Goal: Task Accomplishment & Management: Use online tool/utility

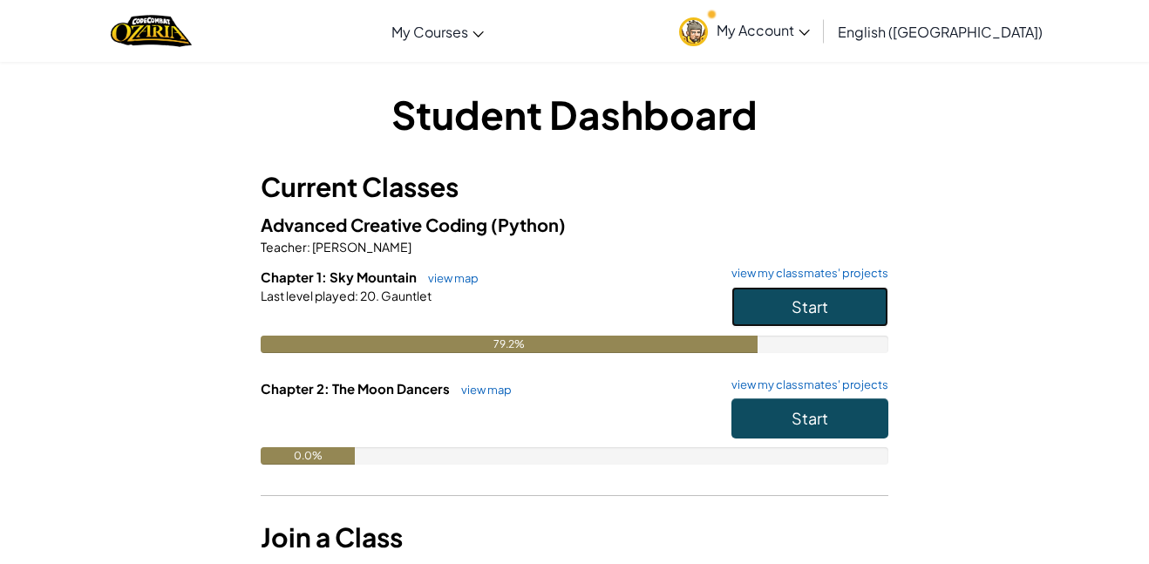
click at [838, 308] on button "Start" at bounding box center [809, 307] width 157 height 40
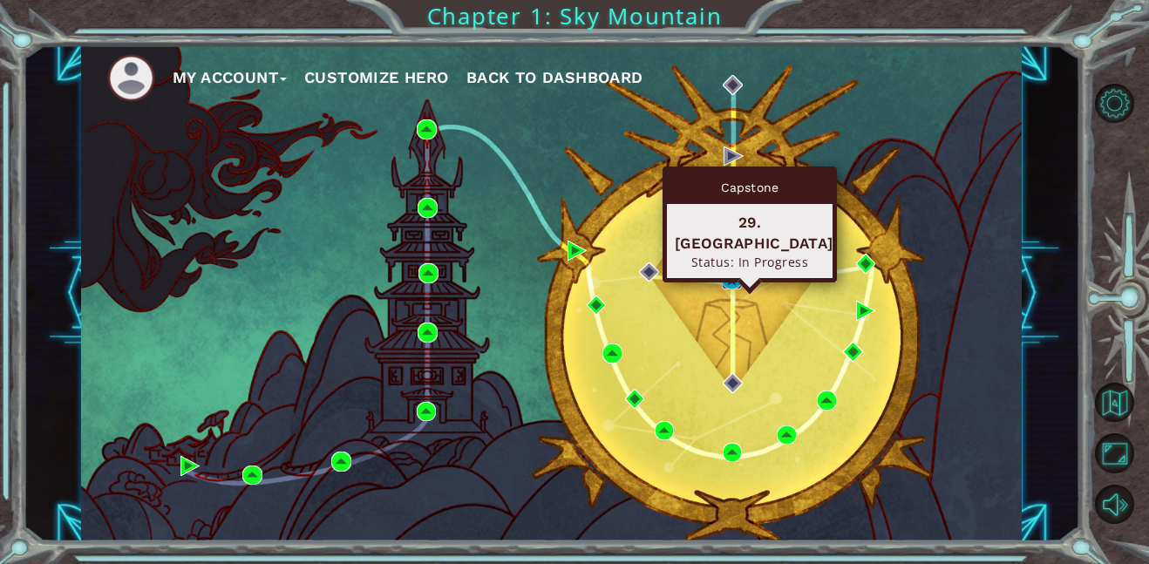
click at [731, 282] on img at bounding box center [732, 280] width 20 height 20
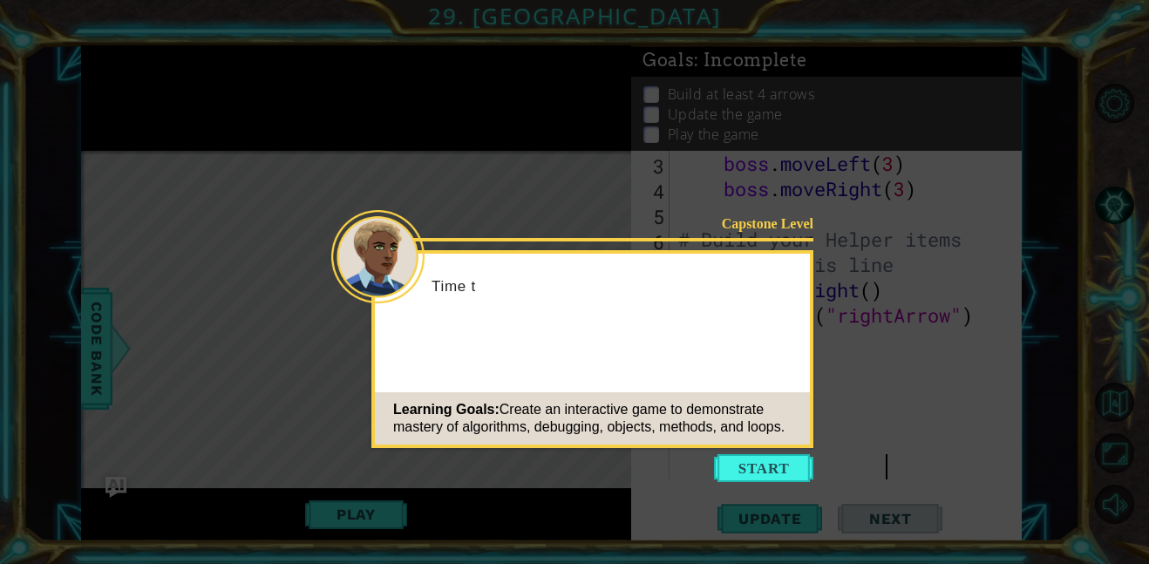
scroll to position [101, 0]
click at [772, 461] on button "Start" at bounding box center [763, 468] width 99 height 28
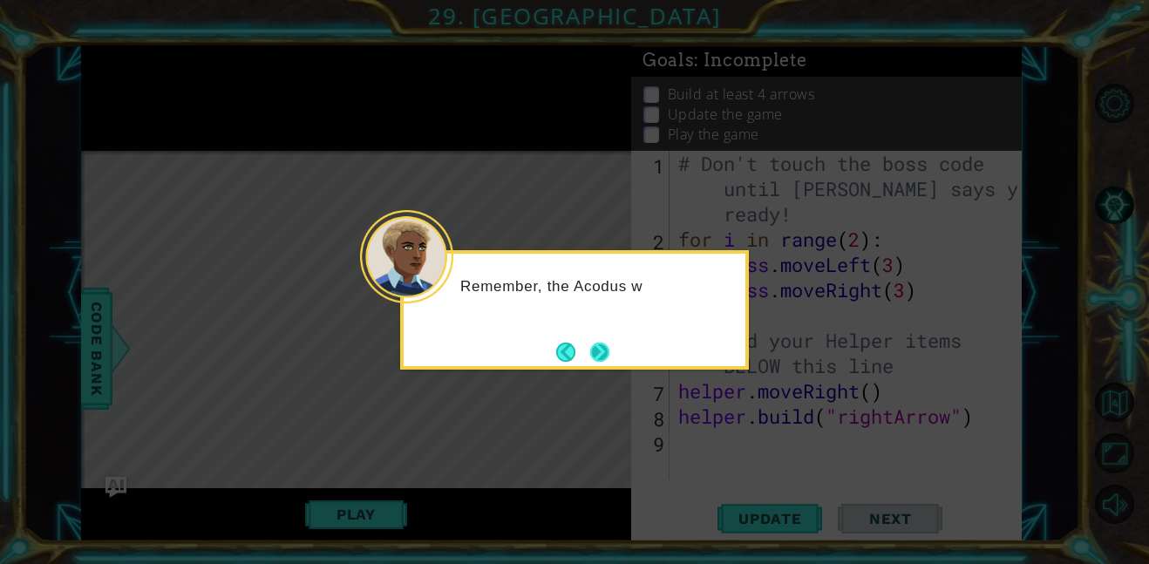
click at [606, 353] on button "Next" at bounding box center [601, 352] width 24 height 24
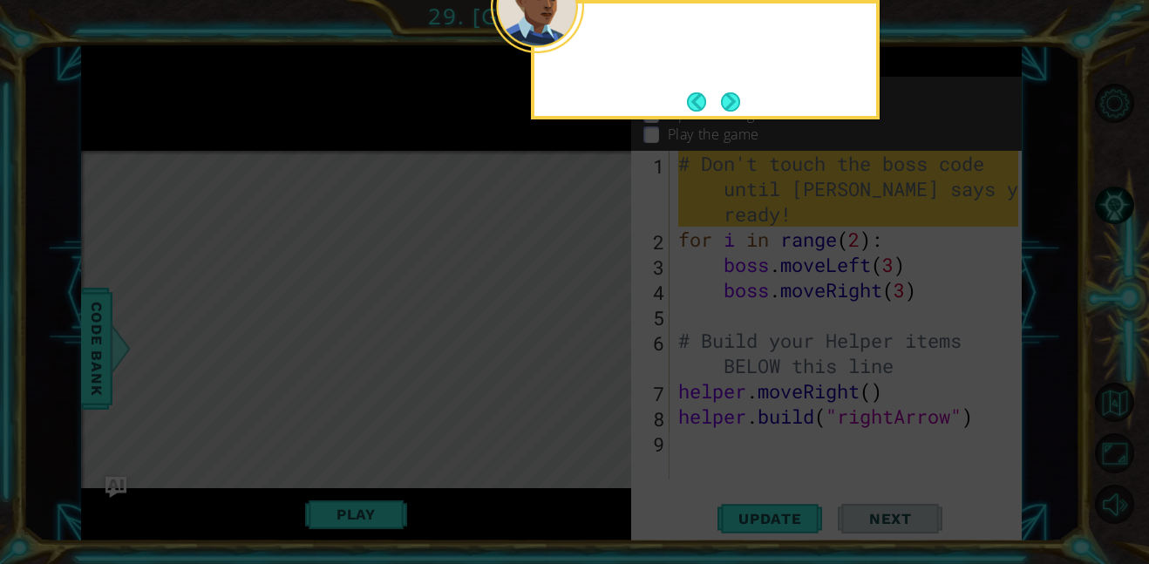
click at [606, 353] on icon at bounding box center [574, 84] width 1149 height 959
click at [721, 92] on button "Next" at bounding box center [730, 102] width 21 height 21
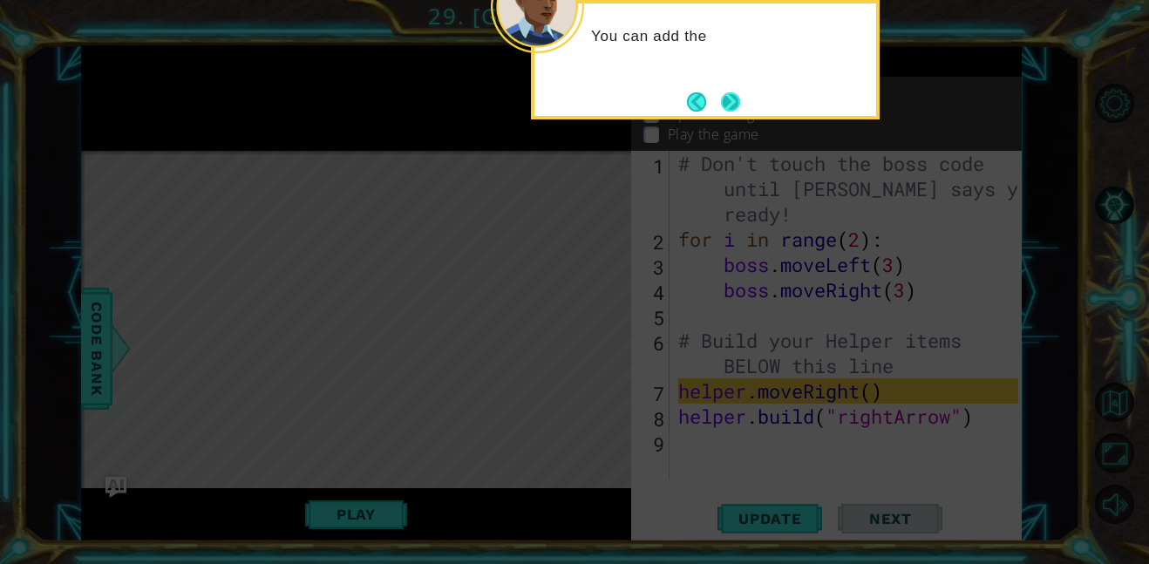
click at [731, 93] on button "Next" at bounding box center [731, 102] width 28 height 28
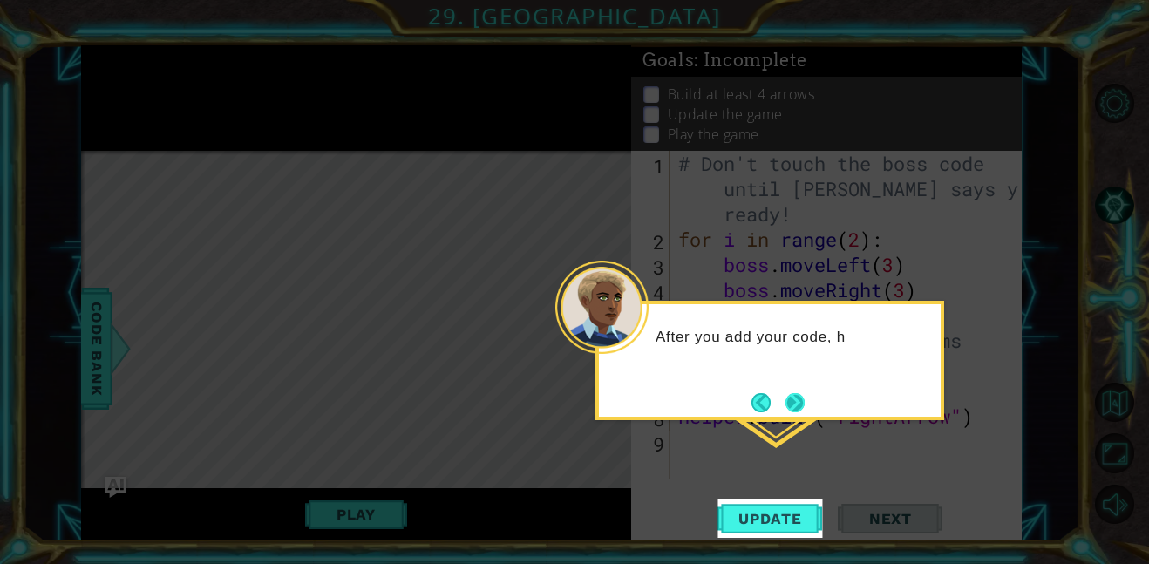
click at [795, 403] on button "Next" at bounding box center [795, 402] width 21 height 21
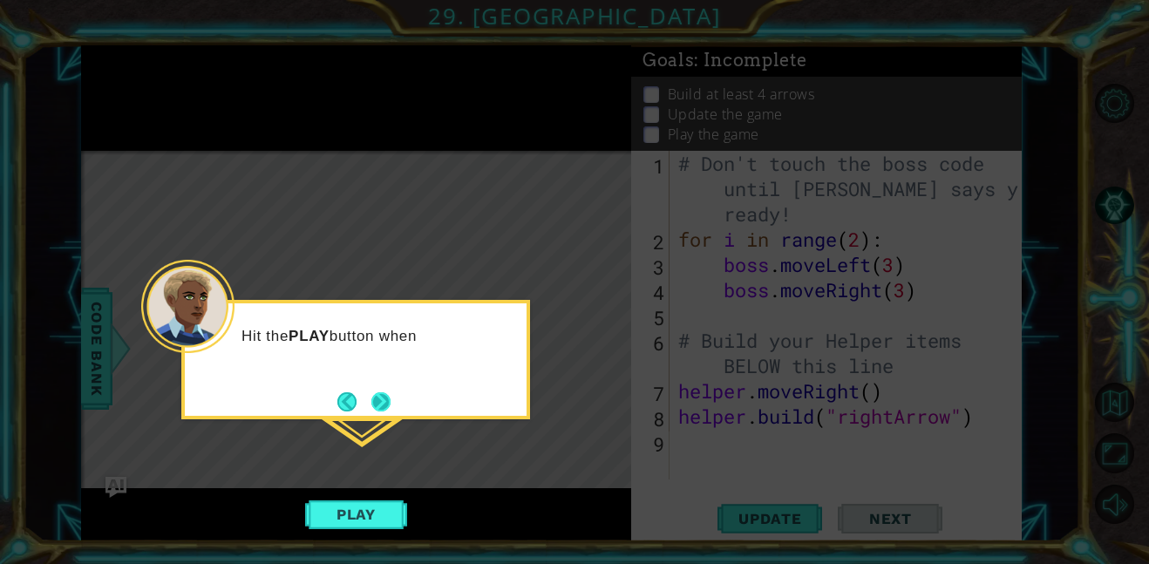
click at [378, 398] on button "Next" at bounding box center [381, 402] width 22 height 22
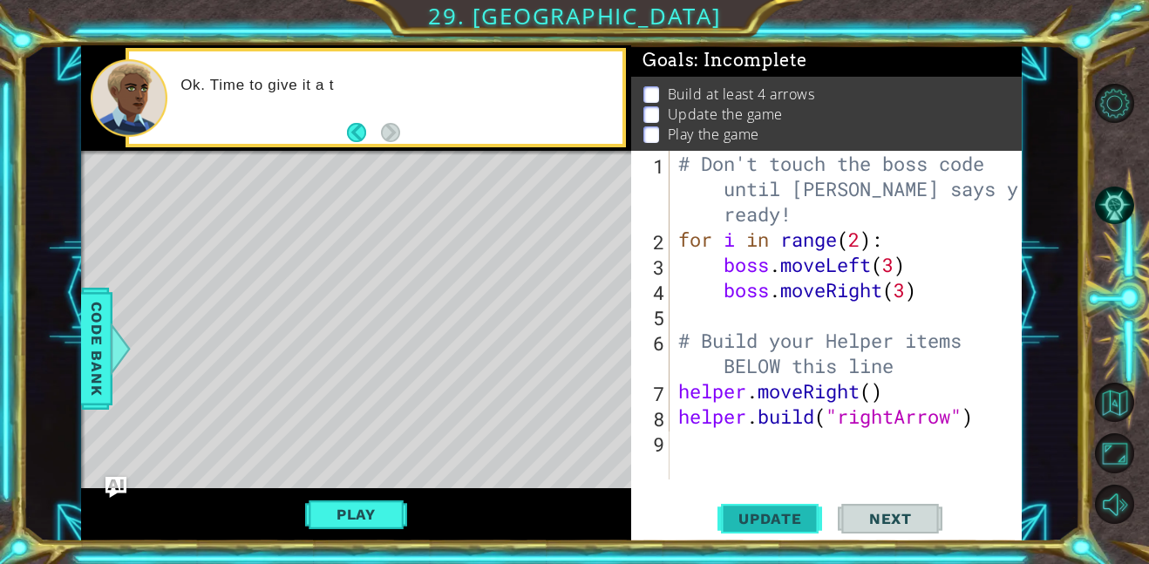
click at [772, 518] on span "Update" at bounding box center [770, 518] width 99 height 17
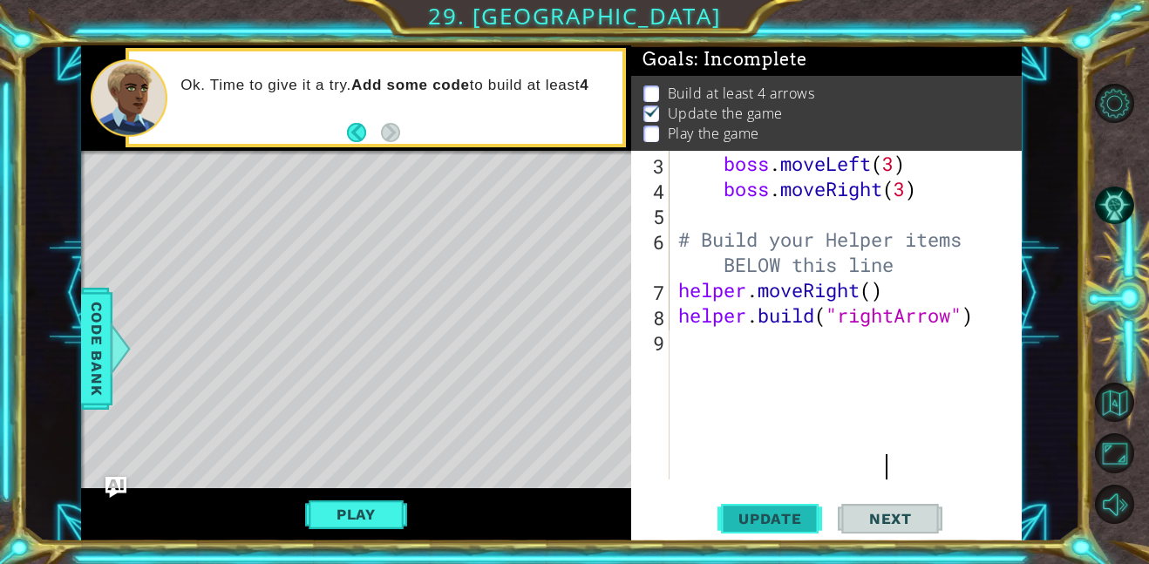
scroll to position [2, 0]
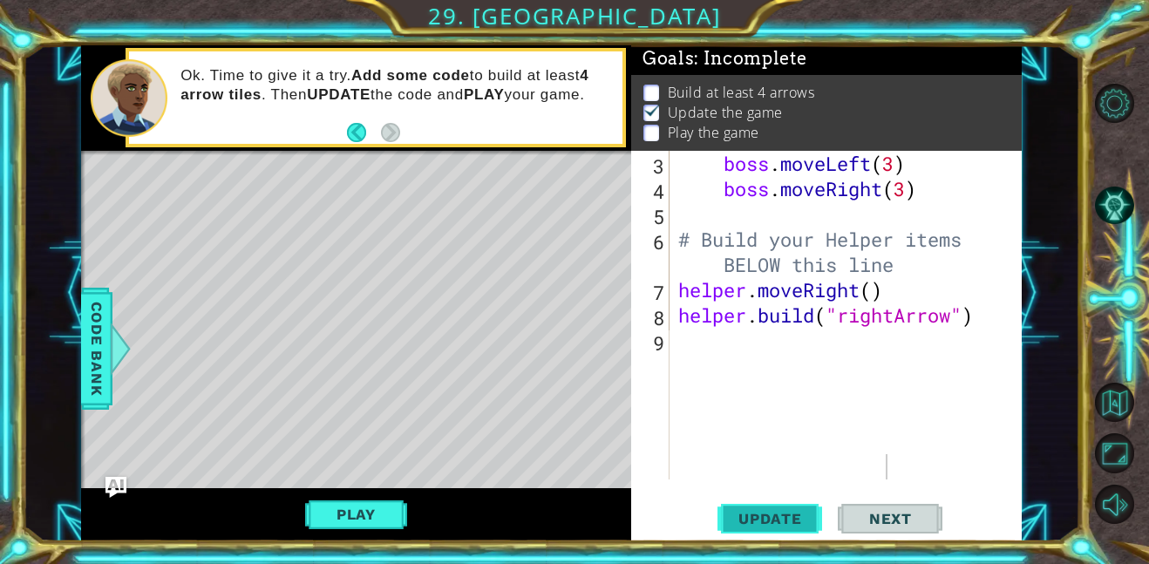
click at [750, 516] on span "Update" at bounding box center [770, 518] width 99 height 17
click at [323, 510] on button "Play" at bounding box center [356, 514] width 102 height 33
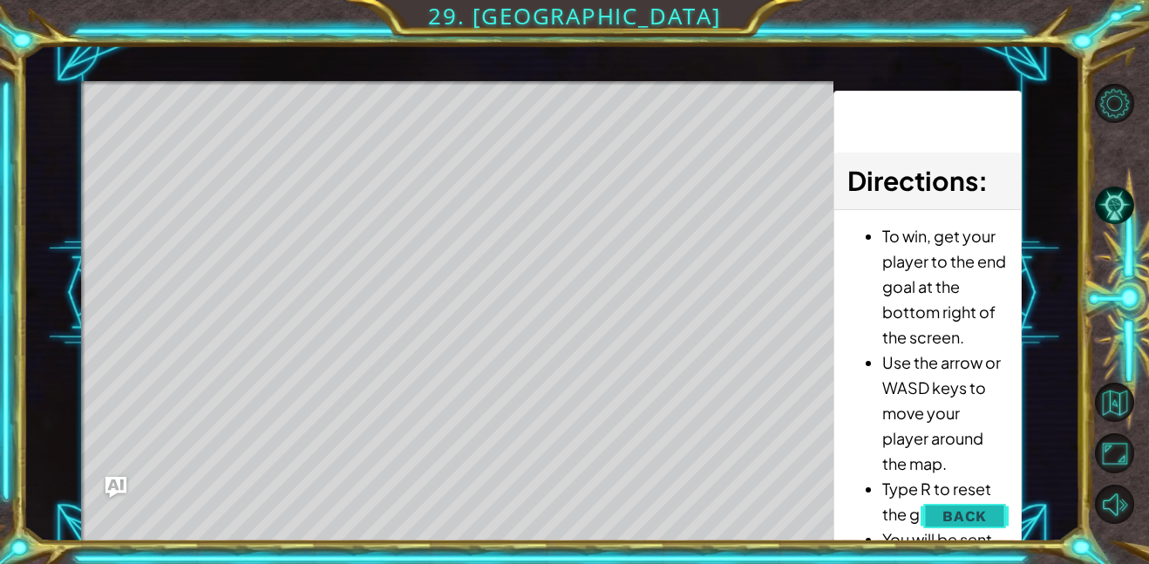
click at [970, 516] on span "Back" at bounding box center [964, 515] width 44 height 17
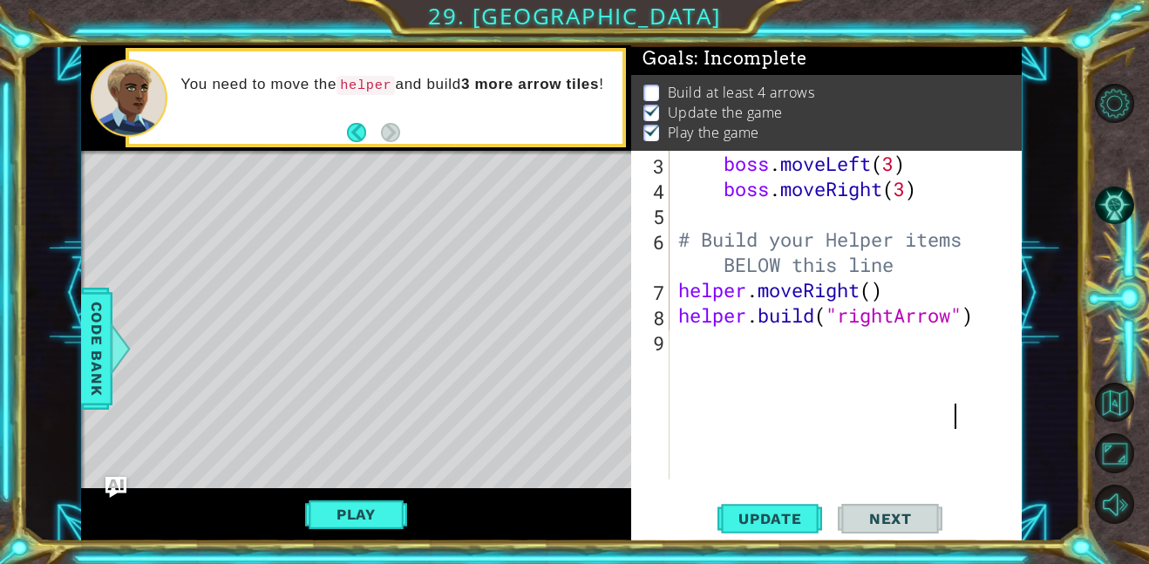
scroll to position [0, 0]
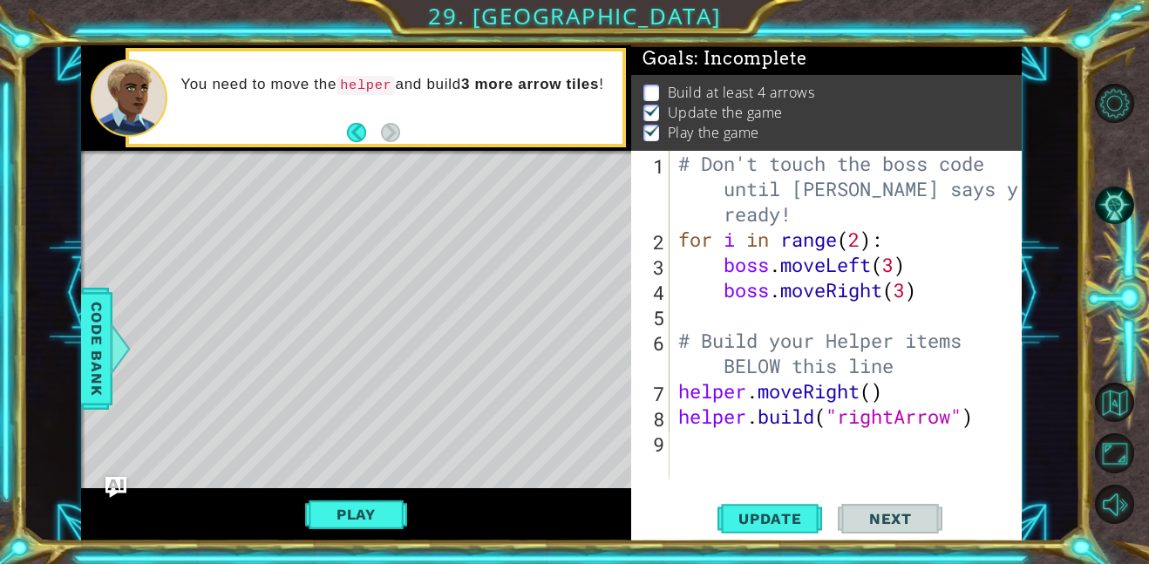
click at [897, 288] on div "# Don't touch the boss code until Vega says you're ready! for i in range ( 2 ) …" at bounding box center [851, 429] width 352 height 556
click at [839, 372] on div "# Don't touch the boss code until Vega says you're ready! for i in range ( 2 ) …" at bounding box center [851, 429] width 352 height 556
click at [881, 391] on div "# Don't touch the boss code until Vega says you're ready! for i in range ( 2 ) …" at bounding box center [851, 429] width 352 height 556
click at [872, 392] on div "# Don't touch the boss code until Vega says you're ready! for i in range ( 2 ) …" at bounding box center [851, 429] width 352 height 556
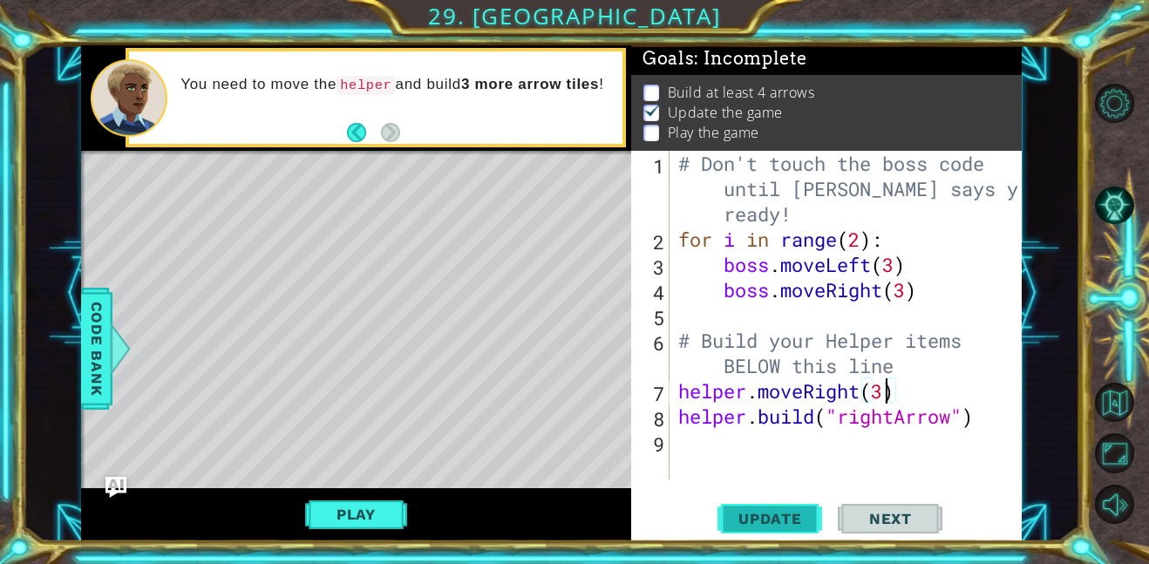
type textarea "helper.moveRight(3)"
click at [736, 518] on span "Update" at bounding box center [770, 518] width 99 height 17
click at [792, 517] on span "Update" at bounding box center [770, 518] width 99 height 17
click at [393, 509] on button "Play" at bounding box center [356, 514] width 102 height 33
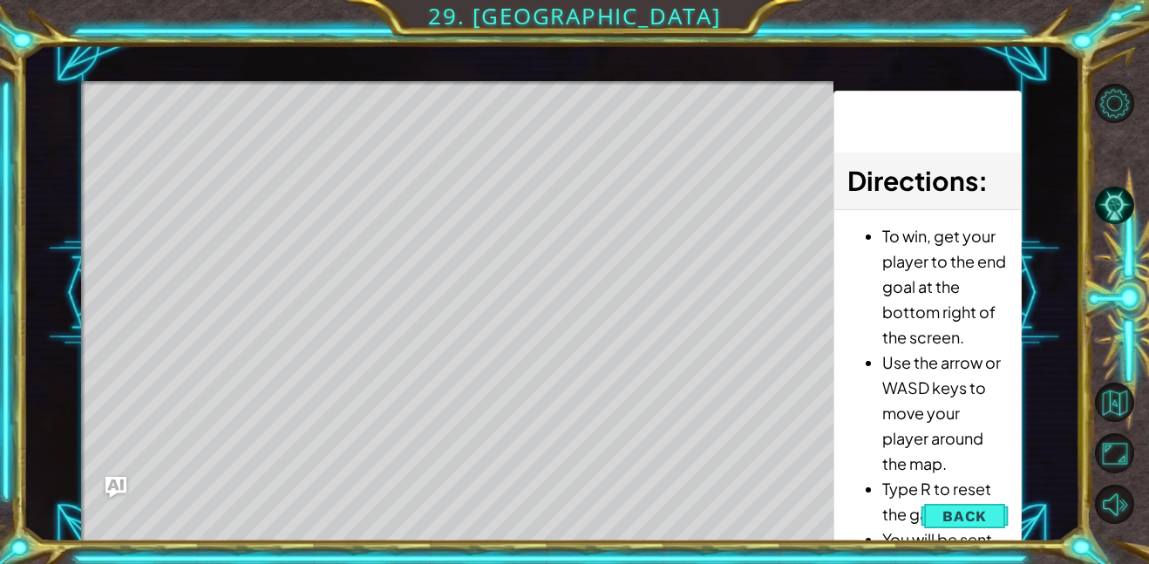
click at [393, 509] on div "Level Map" at bounding box center [484, 338] width 806 height 514
click at [981, 515] on span "Back" at bounding box center [964, 515] width 44 height 17
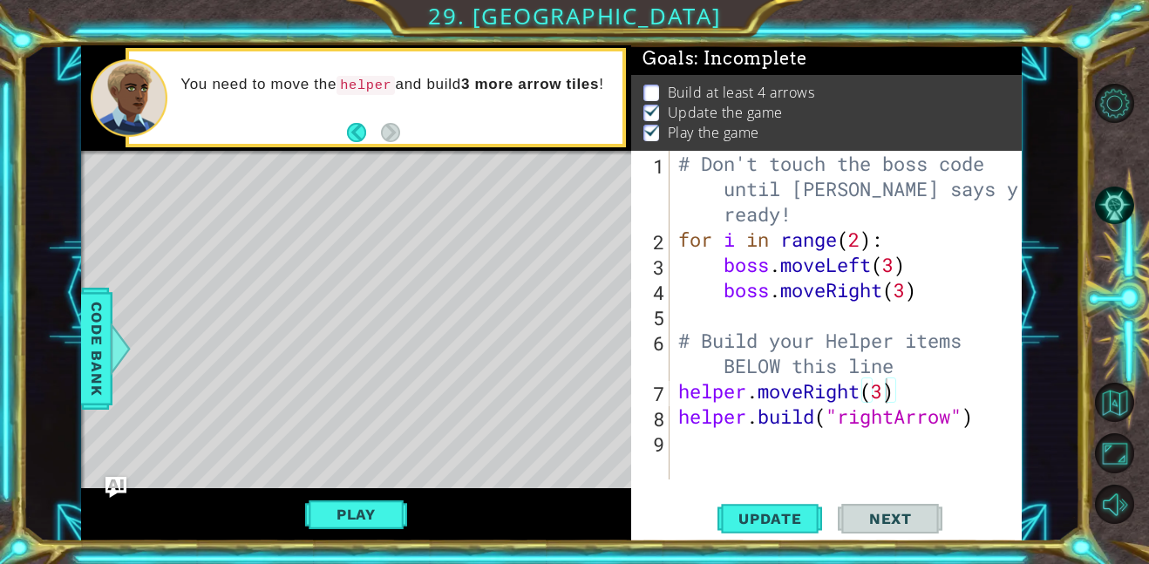
click at [723, 446] on div "# Don't touch the boss code until Vega says you're ready! for i in range ( 2 ) …" at bounding box center [851, 429] width 352 height 556
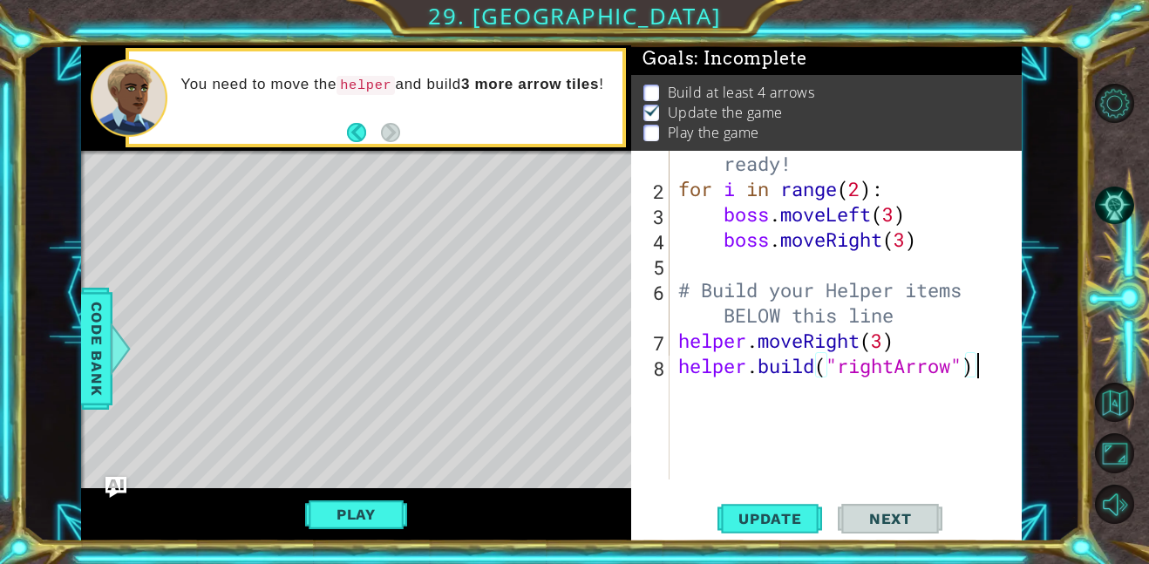
scroll to position [76, 0]
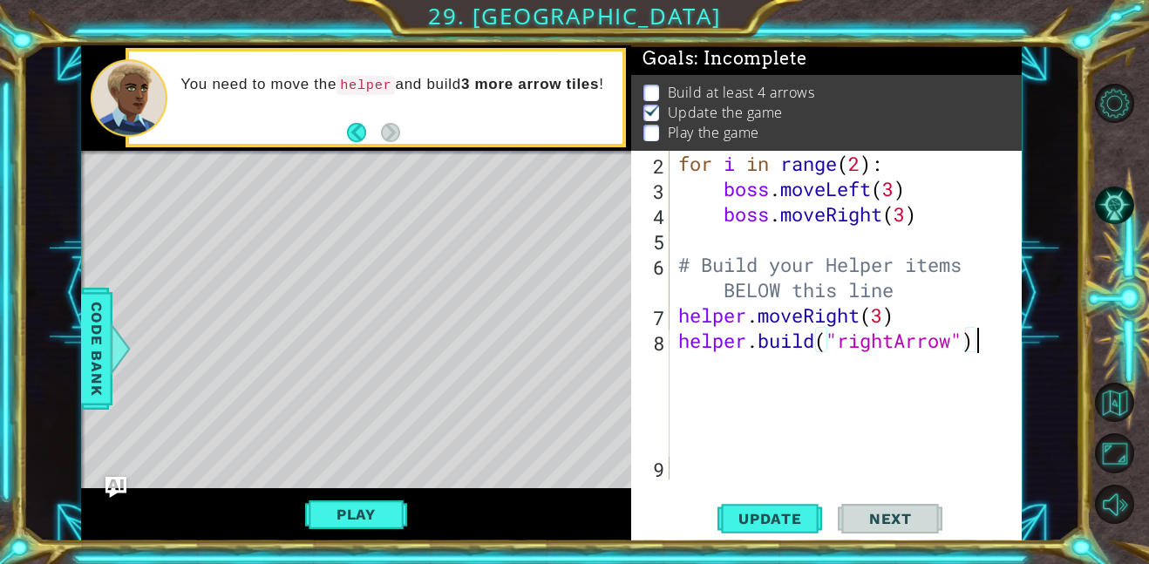
click at [722, 397] on div "for i in range ( 2 ) : boss . moveLeft ( 3 ) boss . moveRight ( 3 ) # Build you…" at bounding box center [851, 340] width 352 height 379
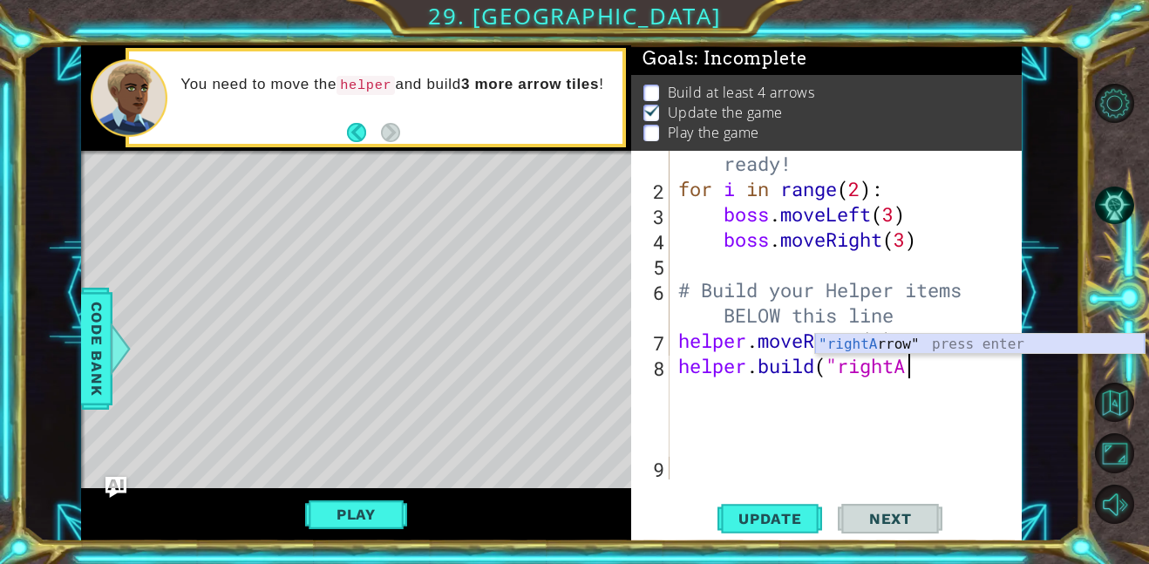
click at [935, 336] on div ""rightA rrow" press enter" at bounding box center [980, 365] width 330 height 63
type textarea "helper.build("rightArrow""
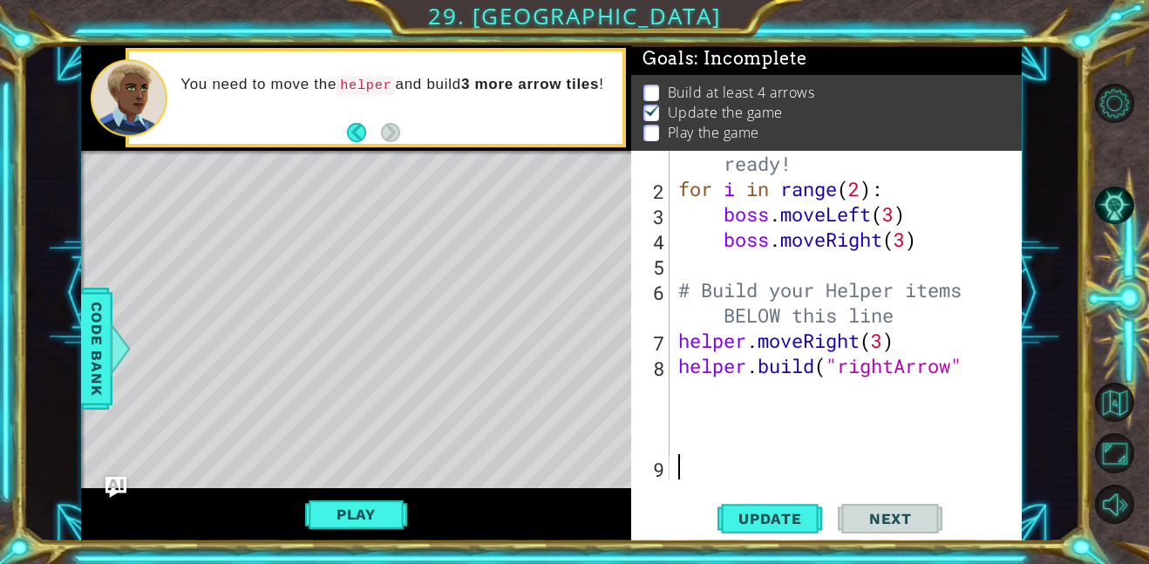
click at [702, 476] on div "# Don't touch the boss code until Vega says you're ready! for i in range ( 2 ) …" at bounding box center [851, 315] width 352 height 430
type textarea "g"
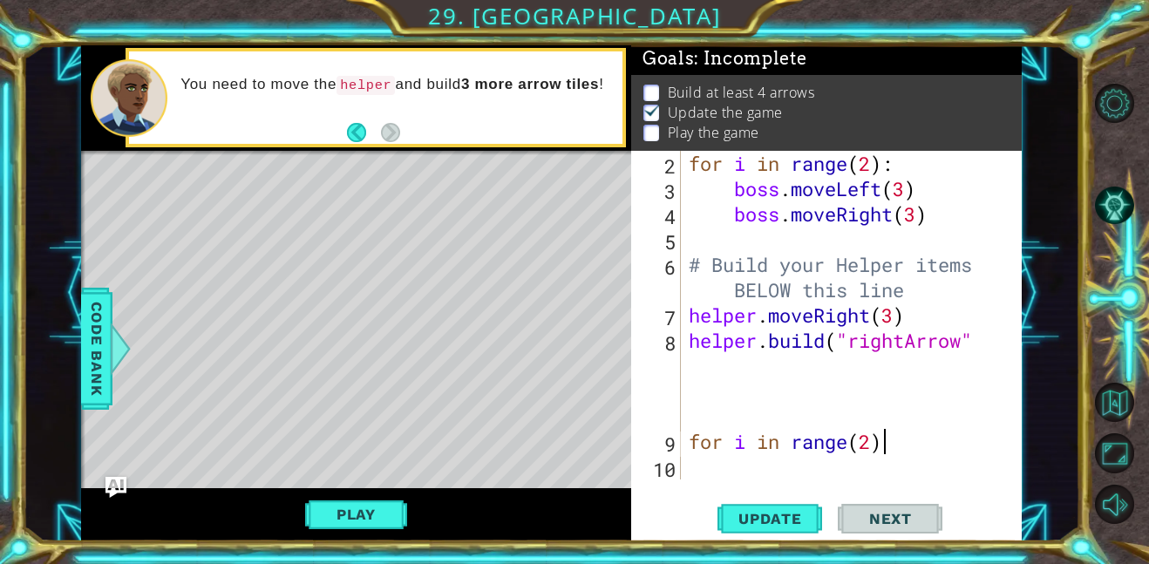
scroll to position [0, 8]
click at [902, 284] on div "for i in range ( 2 ) : boss . moveLeft ( 3 ) boss . moveRight ( 3 ) # Build you…" at bounding box center [856, 340] width 342 height 379
click at [911, 288] on div "for i in range ( 2 ) : boss . moveLeft ( 3 ) boss . moveRight ( 3 ) # Build you…" at bounding box center [856, 340] width 342 height 379
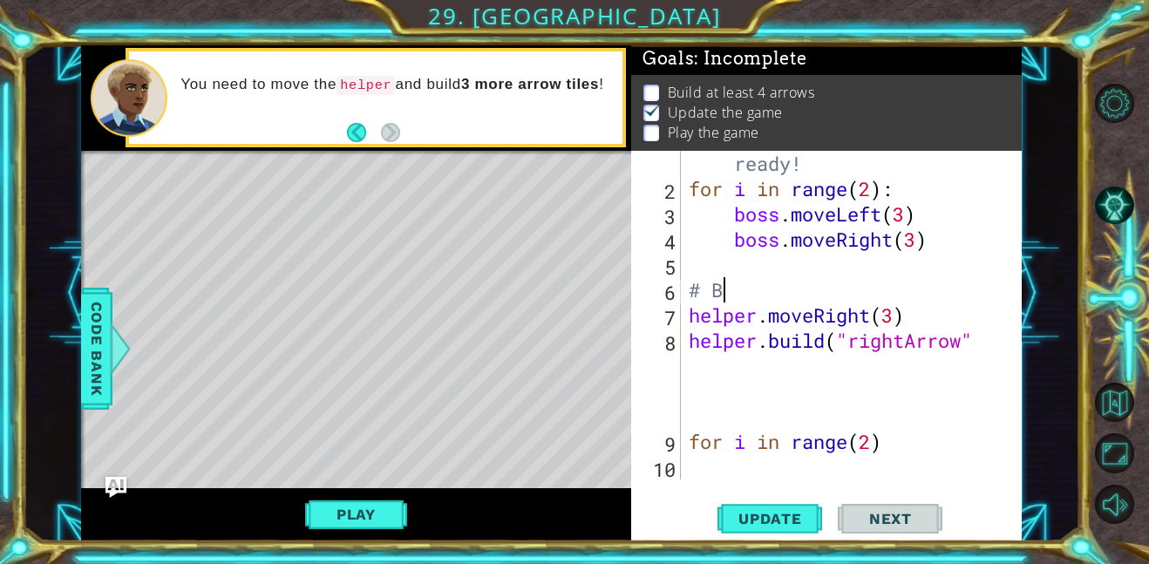
scroll to position [0, 0]
type textarea "#"
click at [918, 462] on div "# Don't touch the boss code until Vega says you're ready! for i in range ( 2 ) …" at bounding box center [856, 315] width 342 height 430
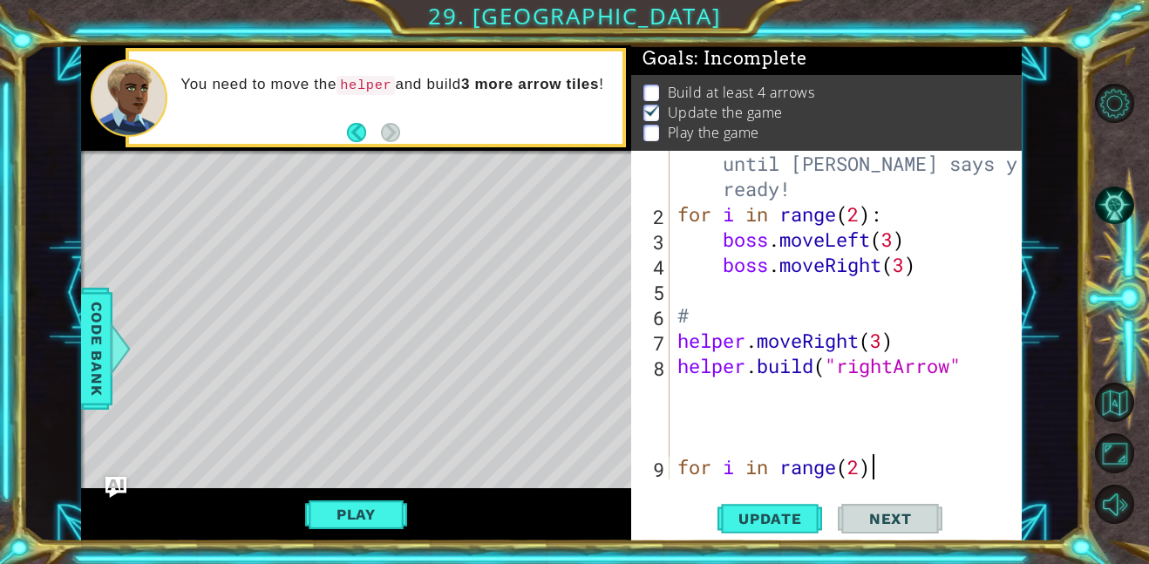
scroll to position [51, 0]
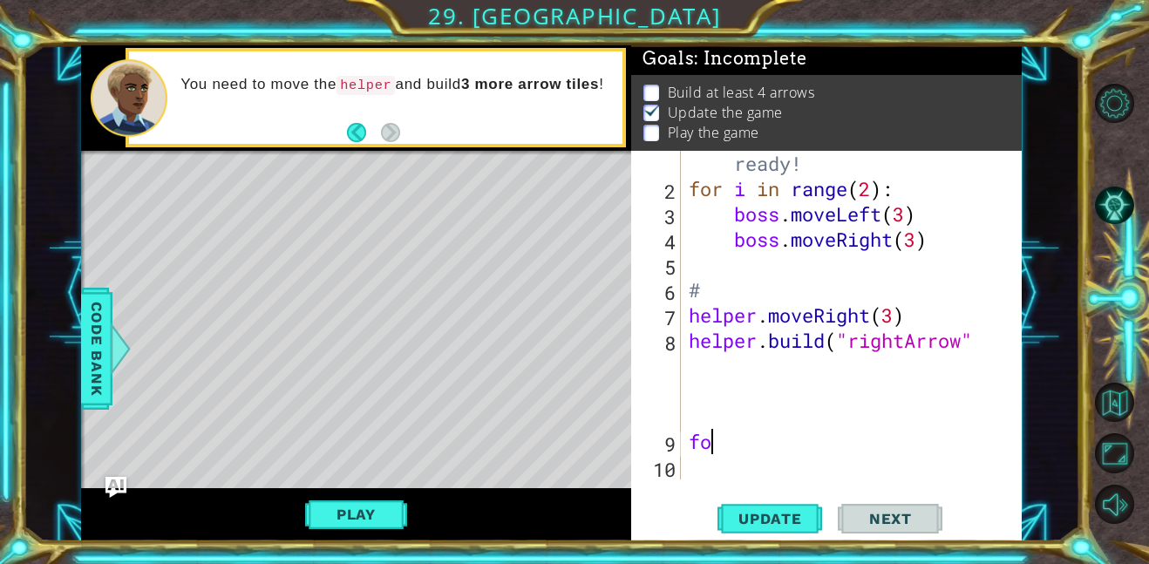
type textarea "f"
click at [767, 287] on div "# Don't touch the boss code until Vega says you're ready! for i in range ( 2 ) …" at bounding box center [856, 315] width 342 height 430
type textarea "#"
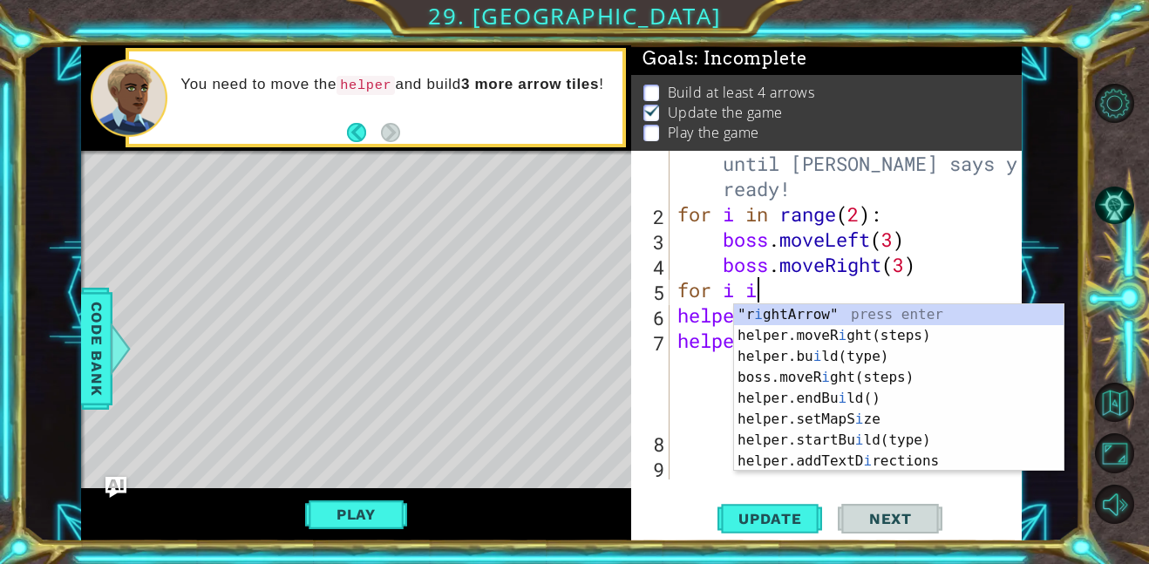
scroll to position [0, 3]
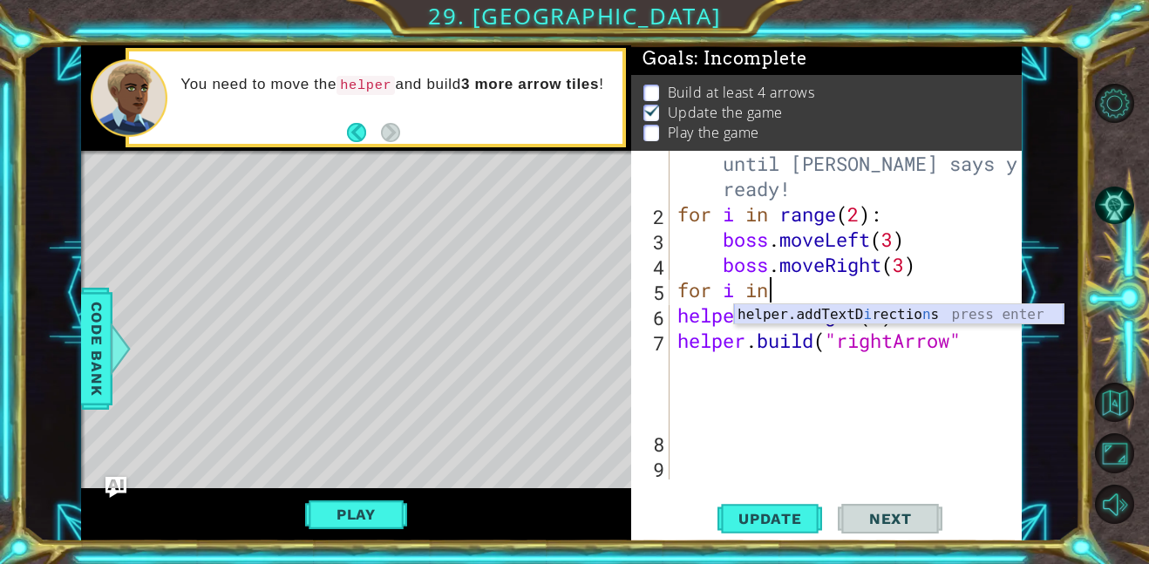
click at [815, 317] on div "helper.addTextD i rectio n s press enter" at bounding box center [899, 335] width 330 height 63
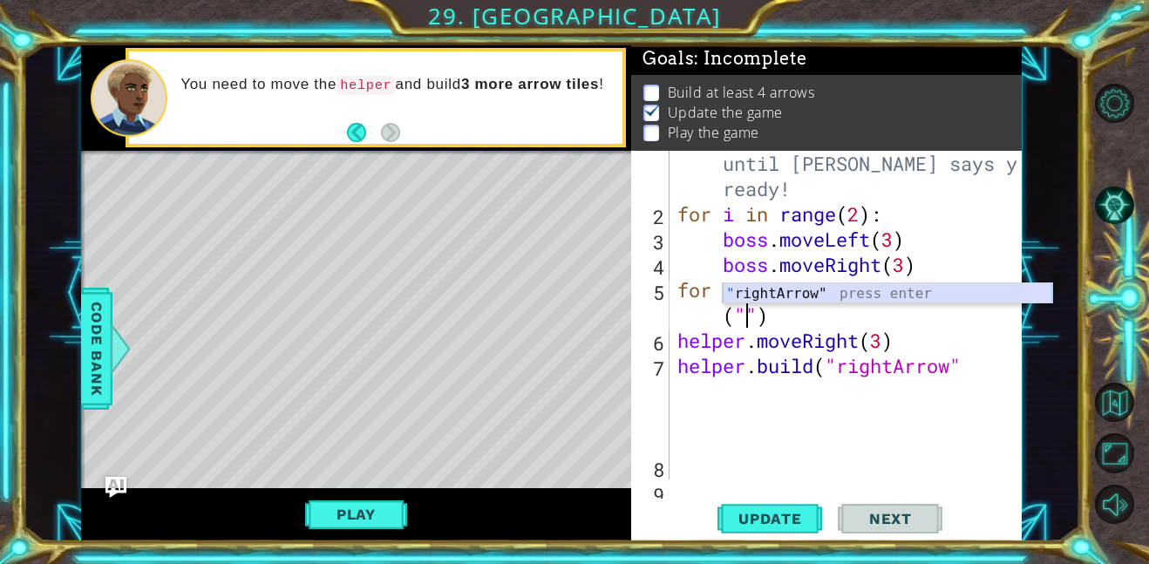
click at [804, 295] on div "" rightArrow" press enter" at bounding box center [888, 314] width 330 height 63
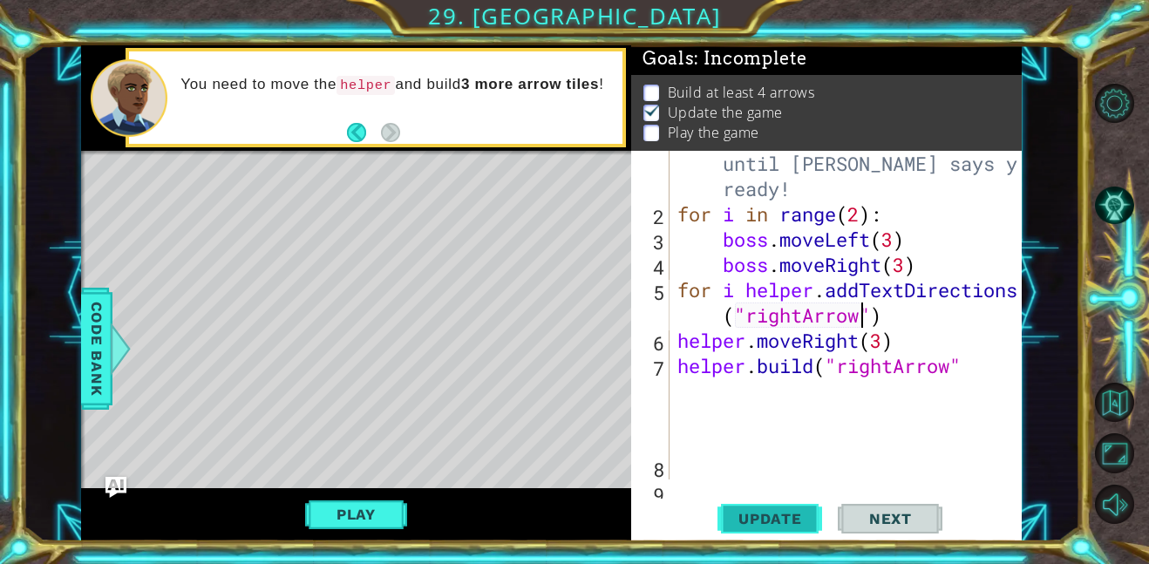
click at [745, 521] on span "Update" at bounding box center [770, 518] width 99 height 17
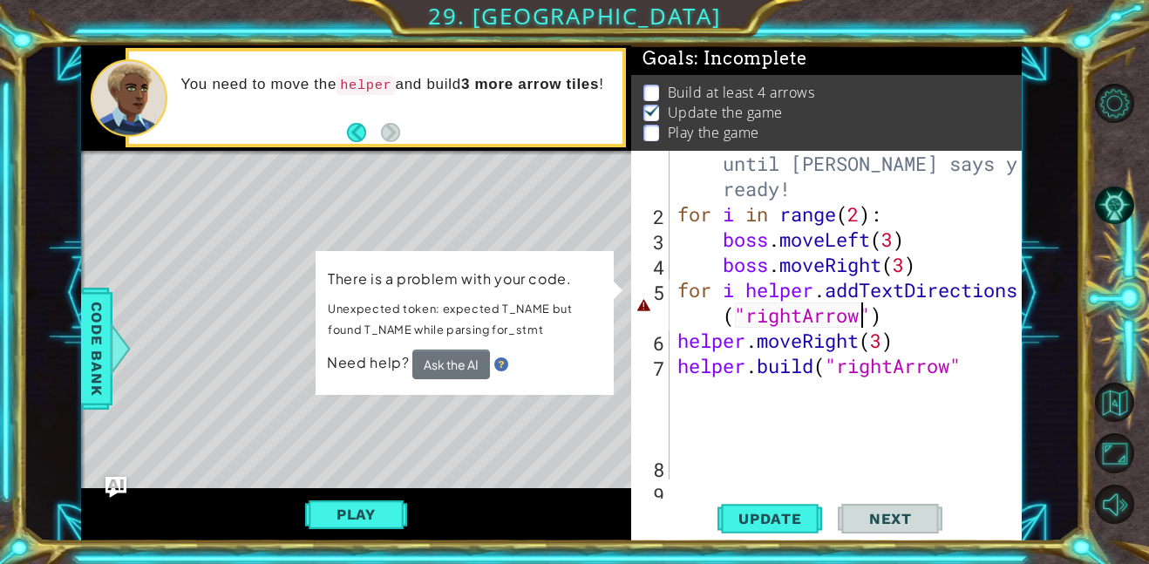
click at [878, 318] on div "# Don't touch the boss code until Vega says you're ready! for i in range ( 2 ) …" at bounding box center [850, 341] width 353 height 430
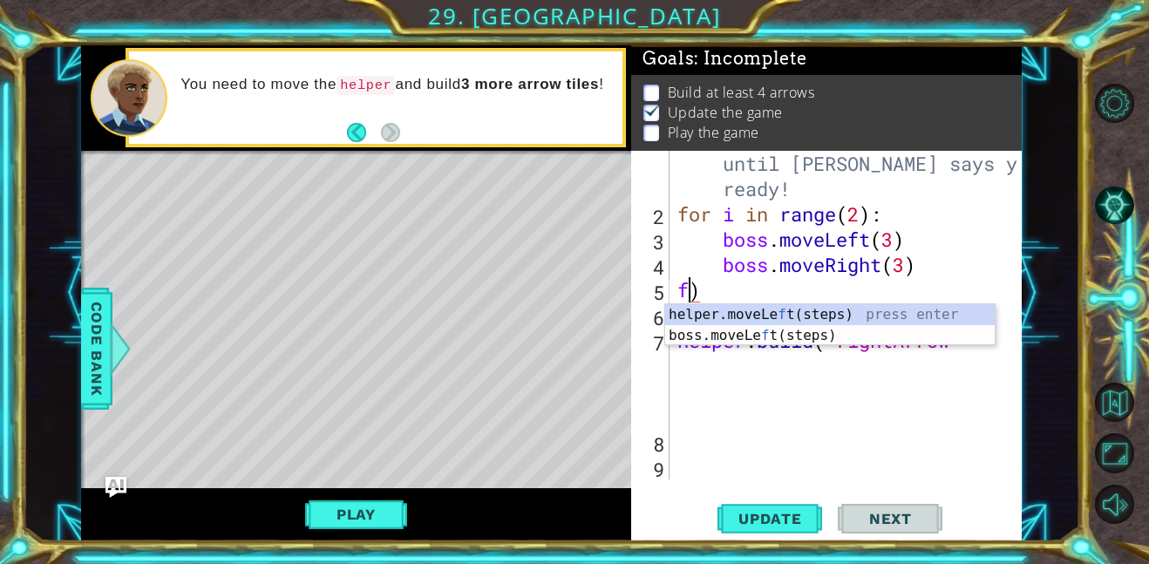
scroll to position [0, 0]
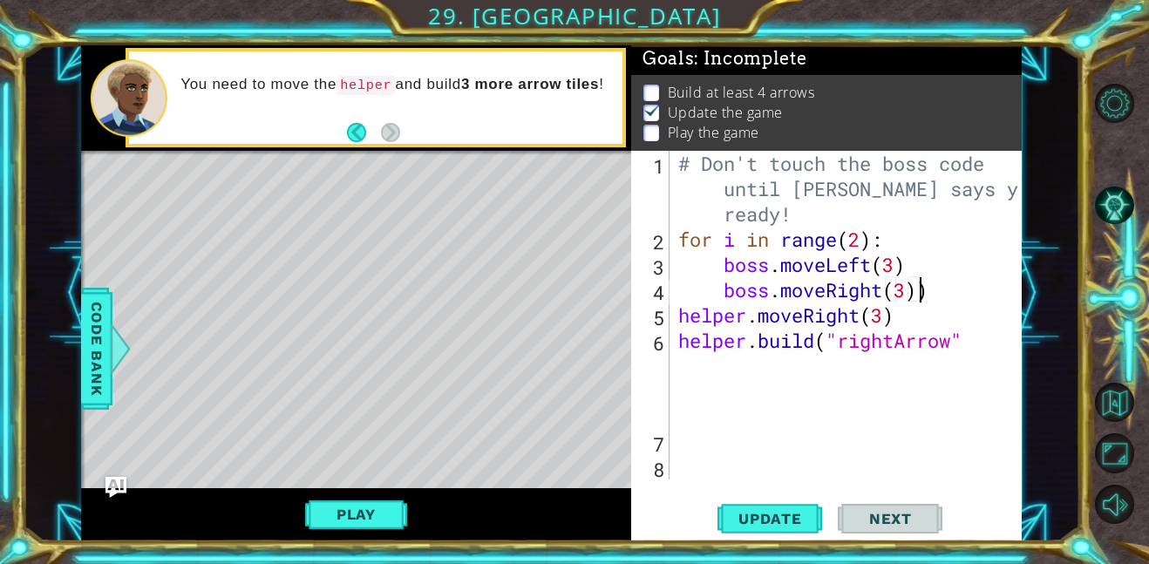
click at [943, 291] on div "# Don't touch the boss code until Vega says you're ready! for i in range ( 2 ) …" at bounding box center [851, 366] width 352 height 430
type textarea "boss.moveRight(3)"
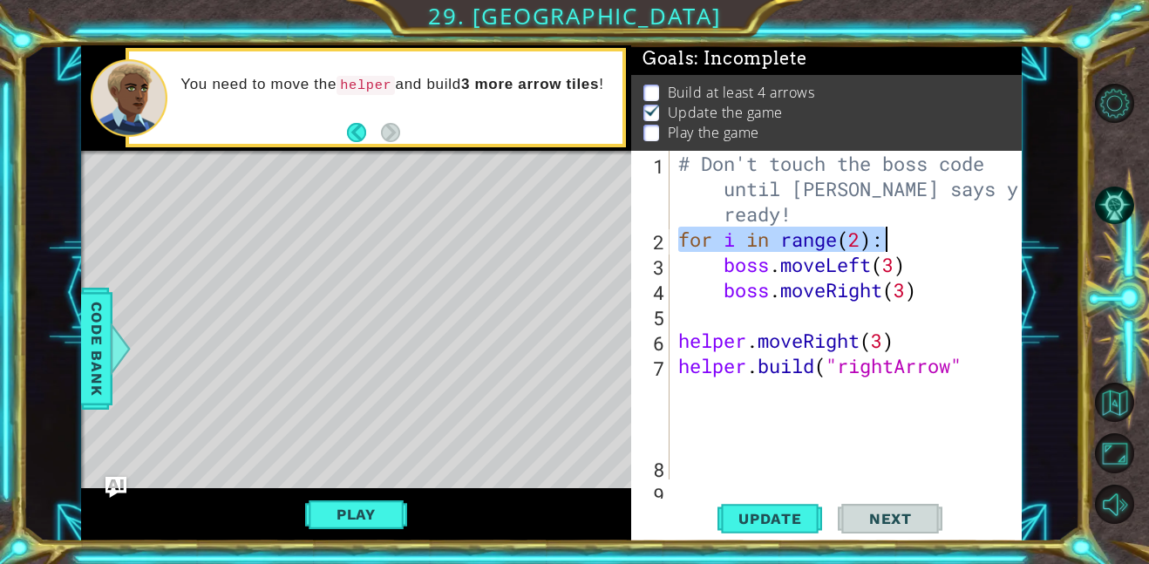
drag, startPoint x: 684, startPoint y: 234, endPoint x: 922, endPoint y: 237, distance: 238.0
click at [922, 237] on div "# Don't touch the boss code until Vega says you're ready! for i in range ( 2 ) …" at bounding box center [851, 366] width 352 height 430
type textarea "for i in range(2):"
click at [701, 319] on div "# Don't touch the boss code until Vega says you're ready! for i in range ( 2 ) …" at bounding box center [851, 366] width 352 height 430
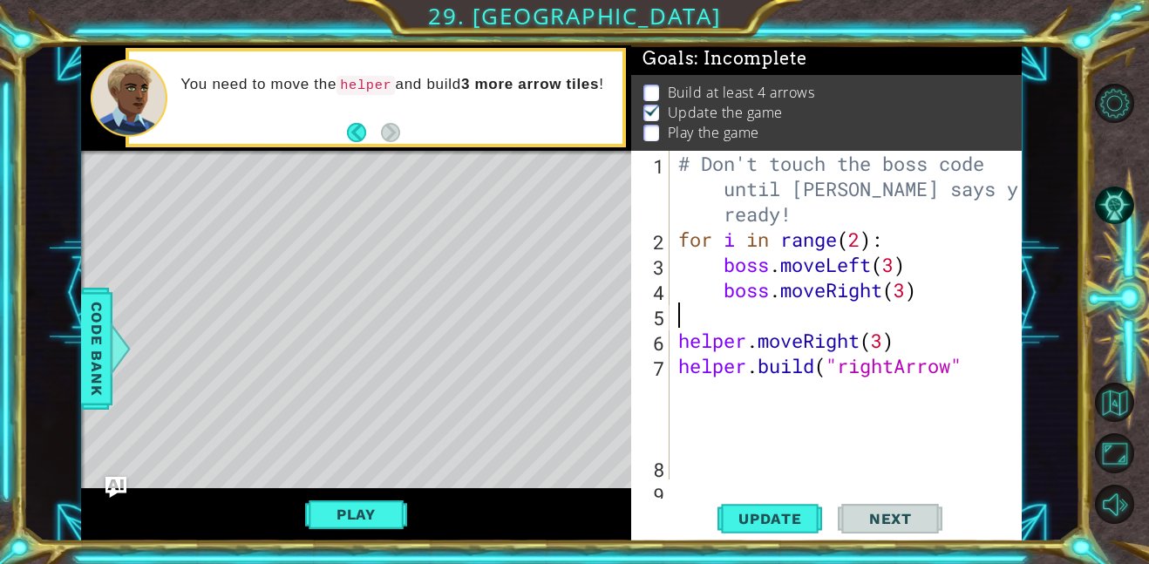
paste textarea "for i in range(2):"
click at [781, 507] on button "Update" at bounding box center [770, 518] width 105 height 39
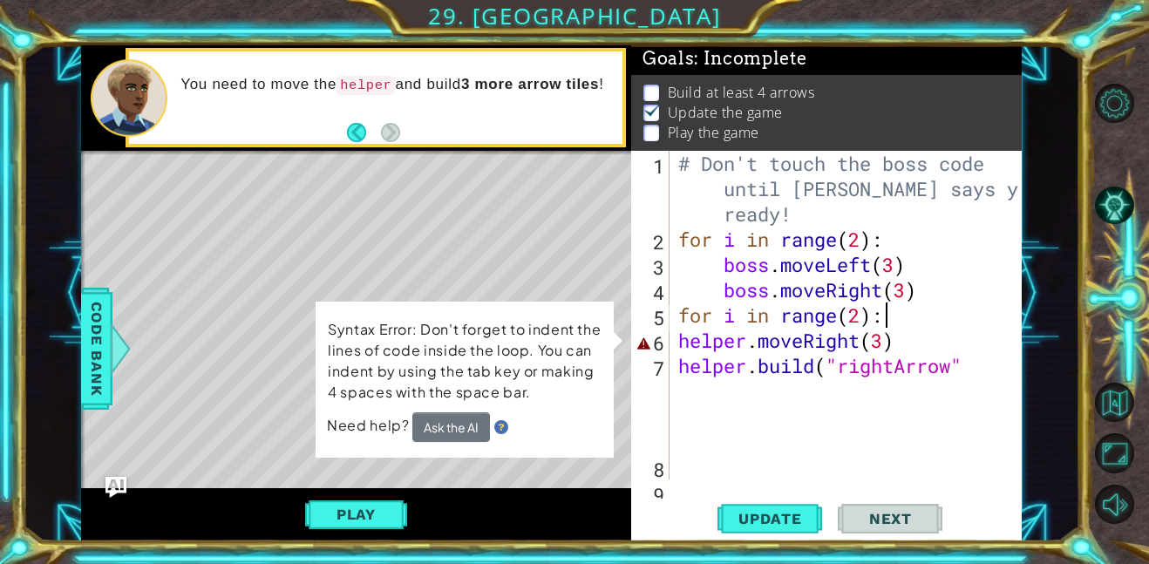
click at [892, 340] on div "# Don't touch the boss code until Vega says you're ready! for i in range ( 2 ) …" at bounding box center [851, 366] width 352 height 430
click at [887, 341] on div "# Don't touch the boss code until Vega says you're ready! for i in range ( 2 ) …" at bounding box center [851, 366] width 352 height 430
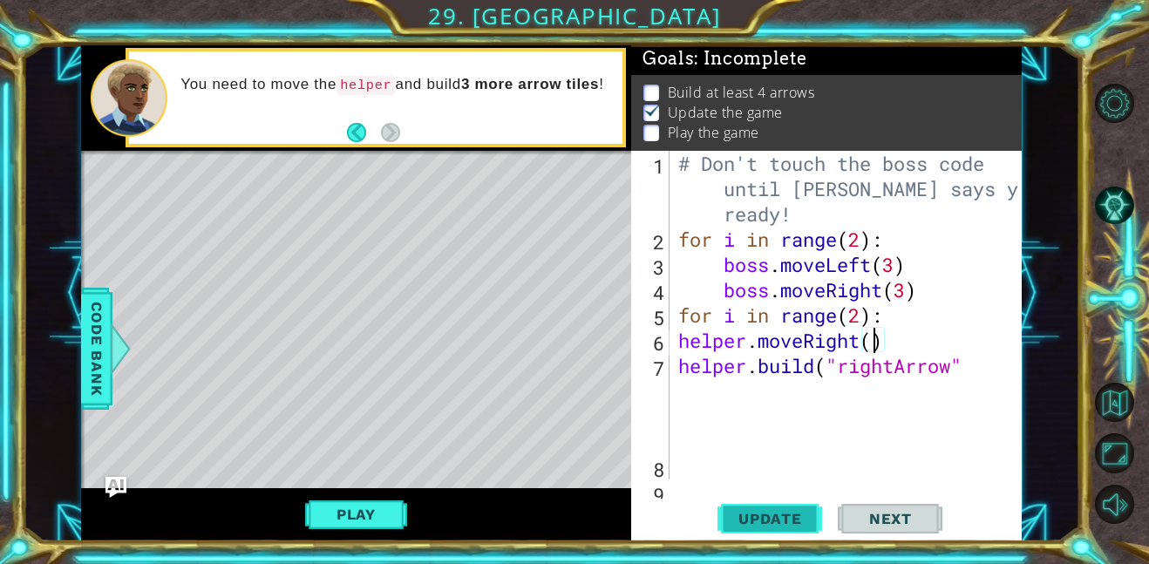
click at [767, 512] on span "Update" at bounding box center [770, 518] width 99 height 17
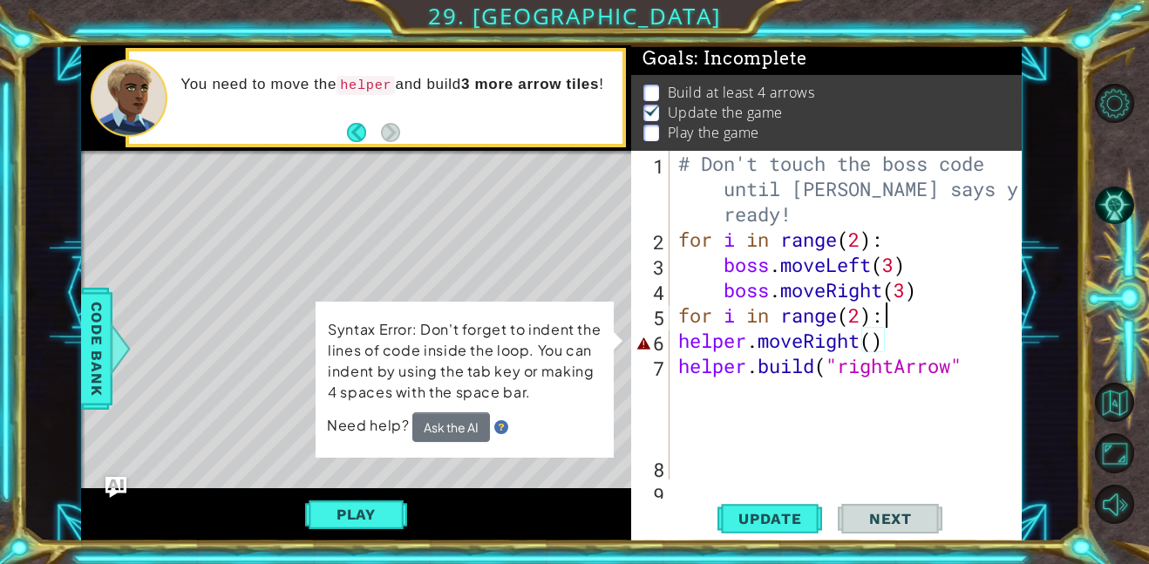
click at [912, 318] on div "# Don't touch the boss code until Vega says you're ready! for i in range ( 2 ) …" at bounding box center [851, 366] width 352 height 430
type textarea "for i in range(2):"
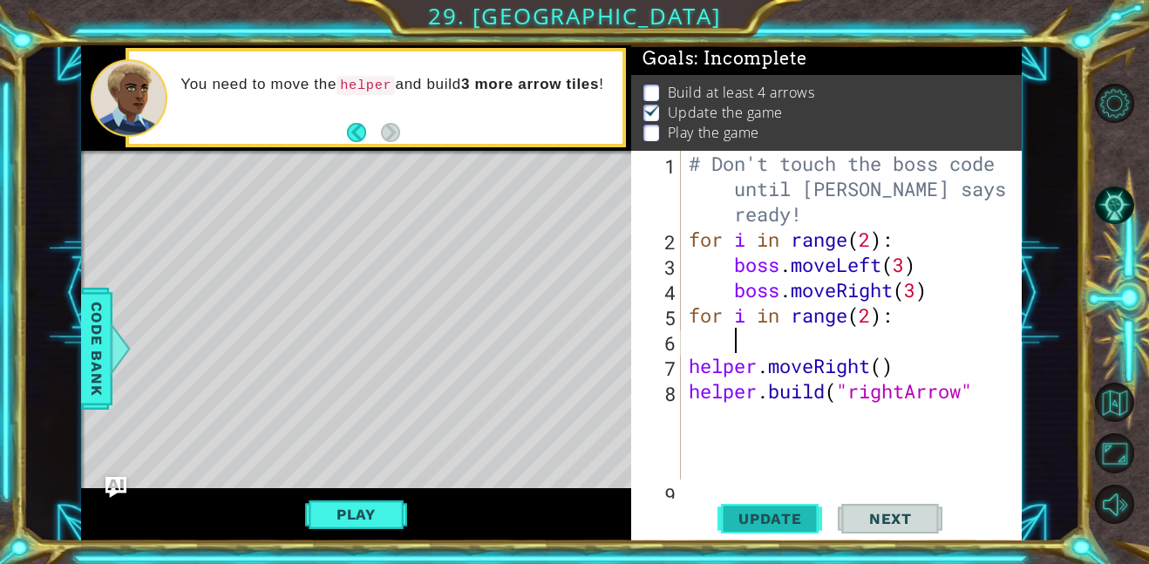
click at [786, 518] on span "Update" at bounding box center [770, 518] width 99 height 17
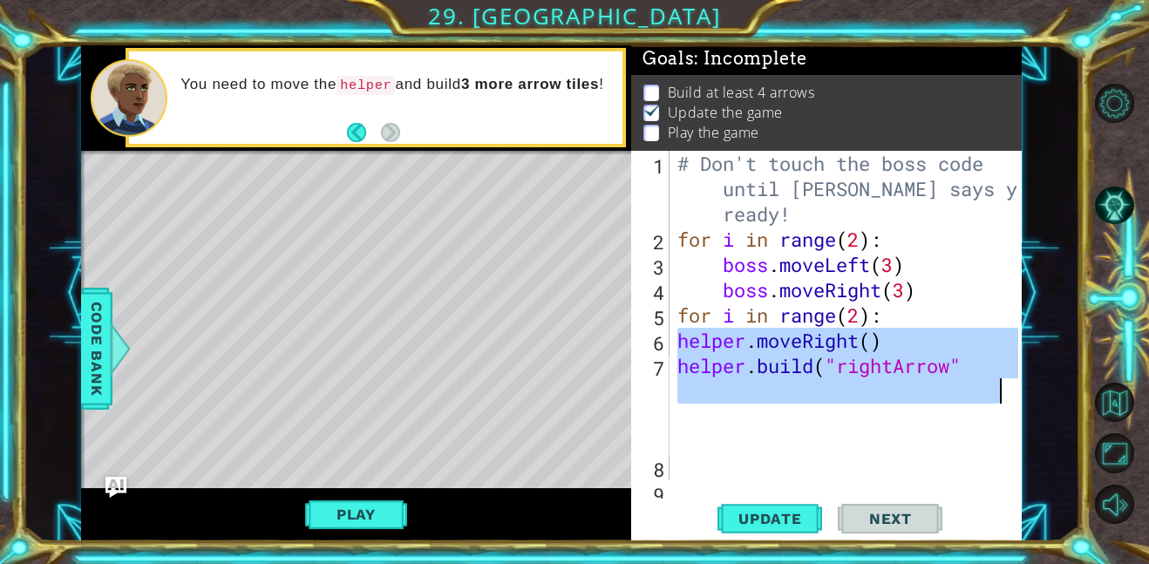
drag, startPoint x: 683, startPoint y: 338, endPoint x: 997, endPoint y: 389, distance: 317.9
click at [997, 389] on div "# Don't touch the boss code until Vega says you're ready! for i in range ( 2 ) …" at bounding box center [850, 366] width 353 height 430
click at [683, 340] on div "# Don't touch the boss code until Vega says you're ready! for i in range ( 2 ) …" at bounding box center [846, 315] width 344 height 329
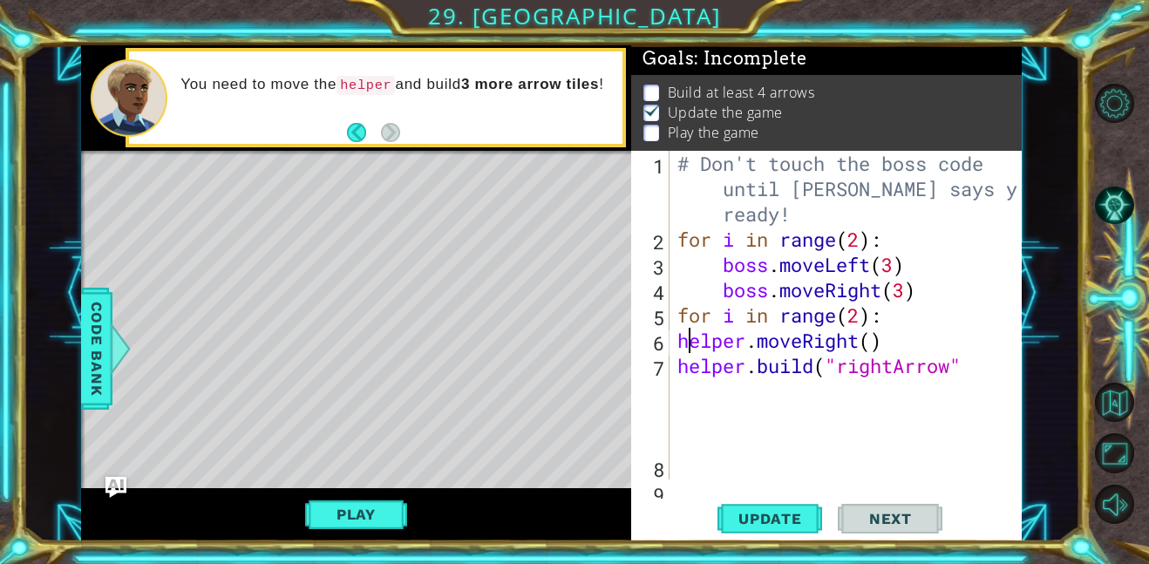
drag, startPoint x: 687, startPoint y: 338, endPoint x: 698, endPoint y: 343, distance: 12.1
click at [698, 343] on div "# Don't touch the boss code until Vega says you're ready! for i in range ( 2 ) …" at bounding box center [850, 366] width 353 height 430
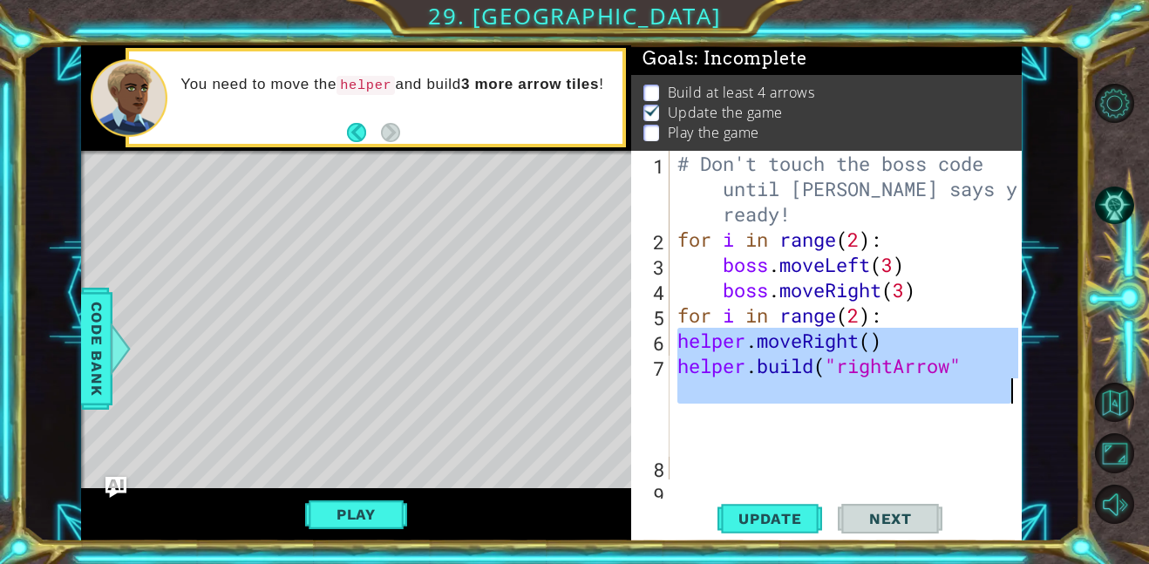
drag, startPoint x: 677, startPoint y: 339, endPoint x: 1025, endPoint y: 388, distance: 351.3
click at [1025, 388] on div "1 ההההההההההההההההההההההההההההההההההההההההההההההההההההההההההההההההההההההההההההה…" at bounding box center [552, 293] width 1058 height 496
click at [890, 302] on div "# Don't touch the boss code until Vega says you're ready! for i in range ( 2 ) …" at bounding box center [850, 366] width 353 height 430
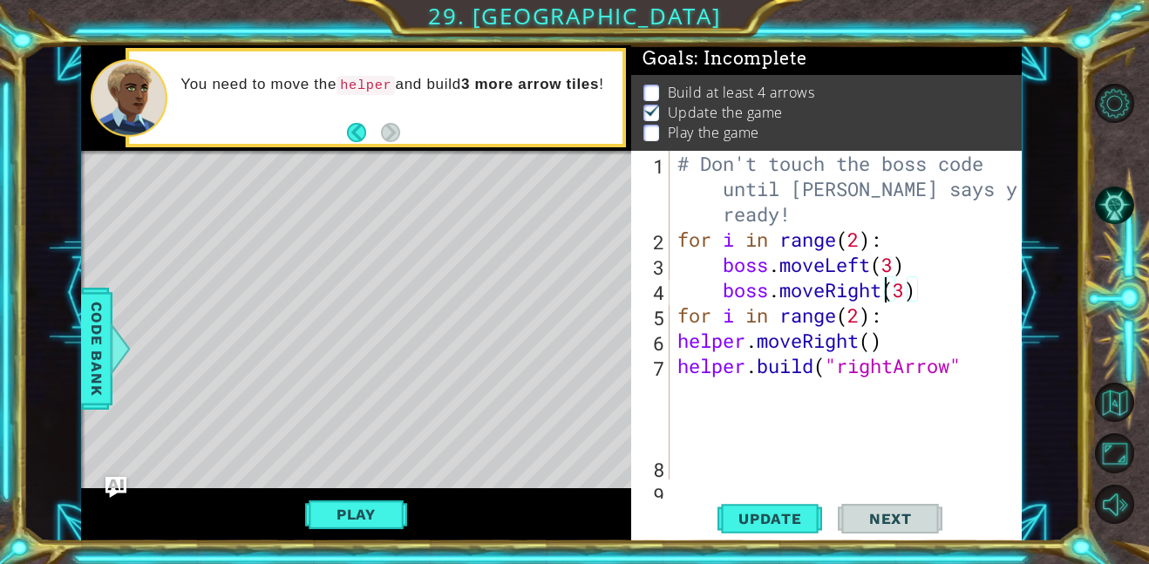
click at [892, 311] on div "# Don't touch the boss code until Vega says you're ready! for i in range ( 2 ) …" at bounding box center [850, 366] width 353 height 430
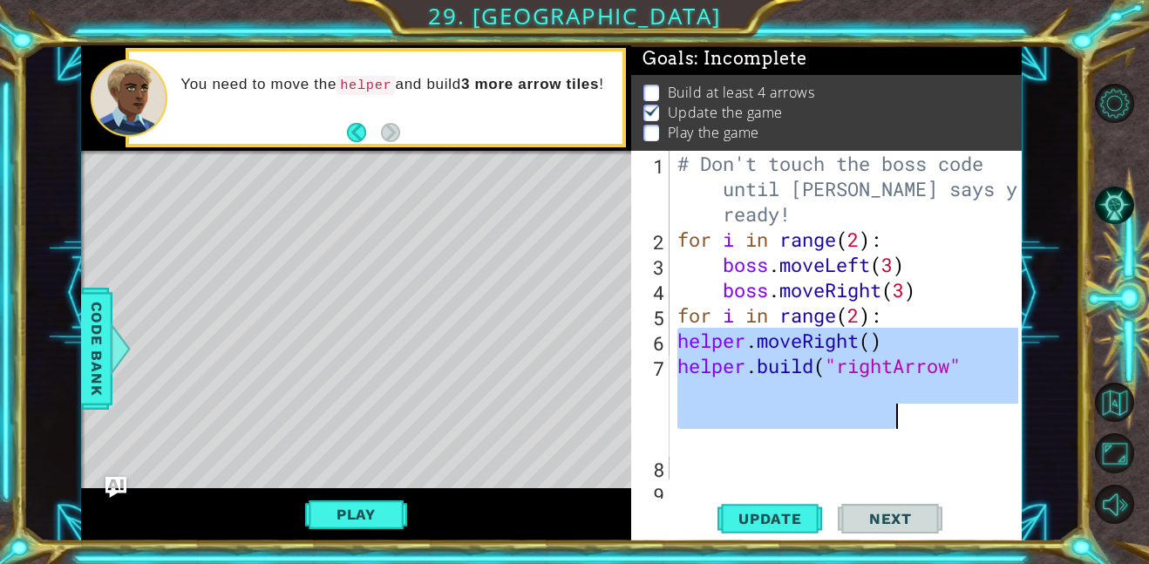
drag, startPoint x: 679, startPoint y: 342, endPoint x: 906, endPoint y: 419, distance: 239.6
click at [906, 419] on div "# Don't touch the boss code until Vega says you're ready! for i in range ( 2 ) …" at bounding box center [850, 366] width 353 height 430
type textarea "helper.moveRight() helper.build("rightArrow""
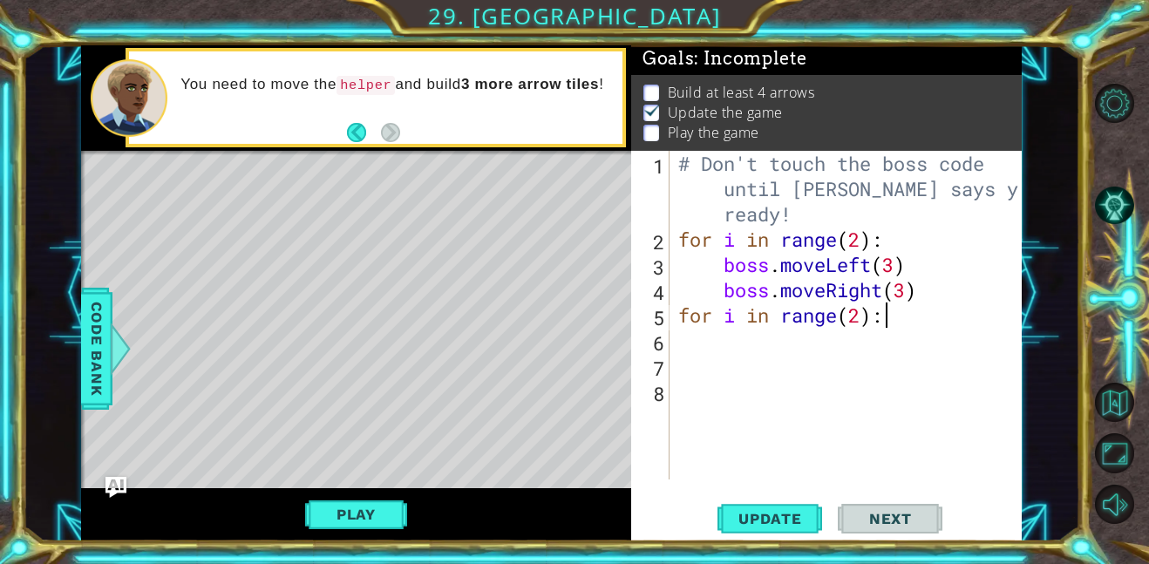
click at [926, 320] on div "# Don't touch the boss code until Vega says you're ready! for i in range ( 2 ) …" at bounding box center [851, 366] width 352 height 430
paste textarea "helper.build("rightArrow""
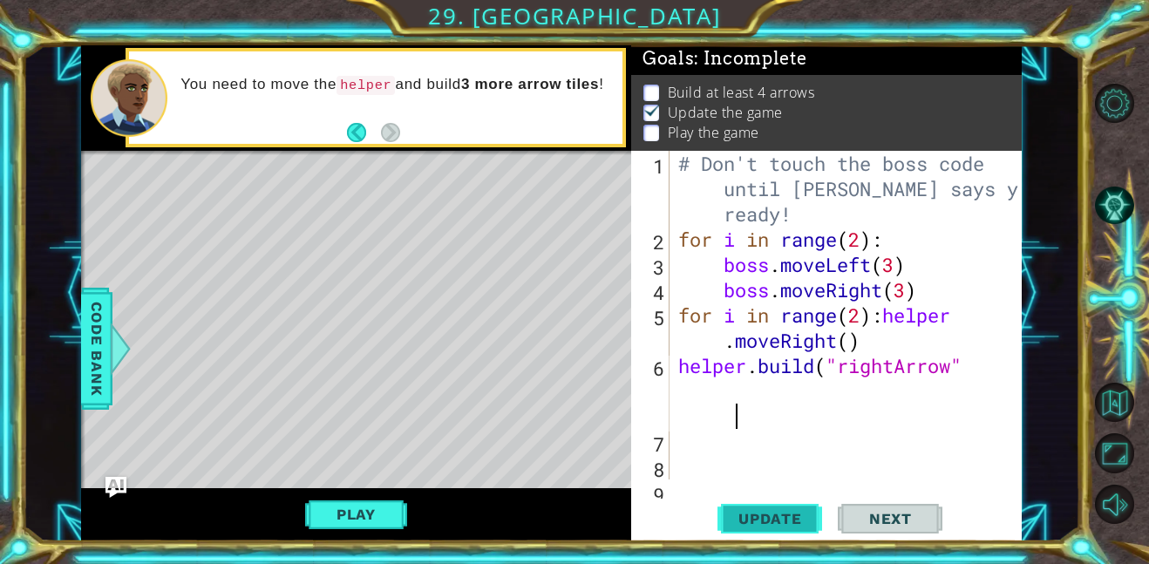
click at [788, 514] on span "Update" at bounding box center [770, 518] width 99 height 17
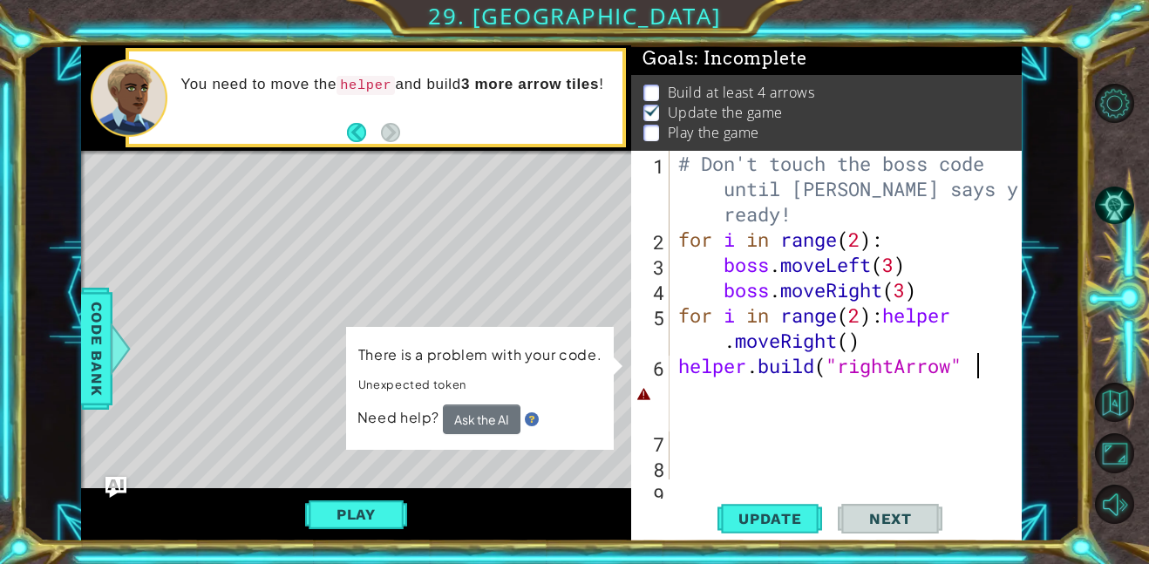
click at [976, 374] on div "# Don't touch the boss code until Vega says you're ready! for i in range ( 2 ) …" at bounding box center [851, 366] width 352 height 430
click at [963, 371] on div "# Don't touch the boss code until Vega says you're ready! for i in range ( 2 ) …" at bounding box center [851, 366] width 352 height 430
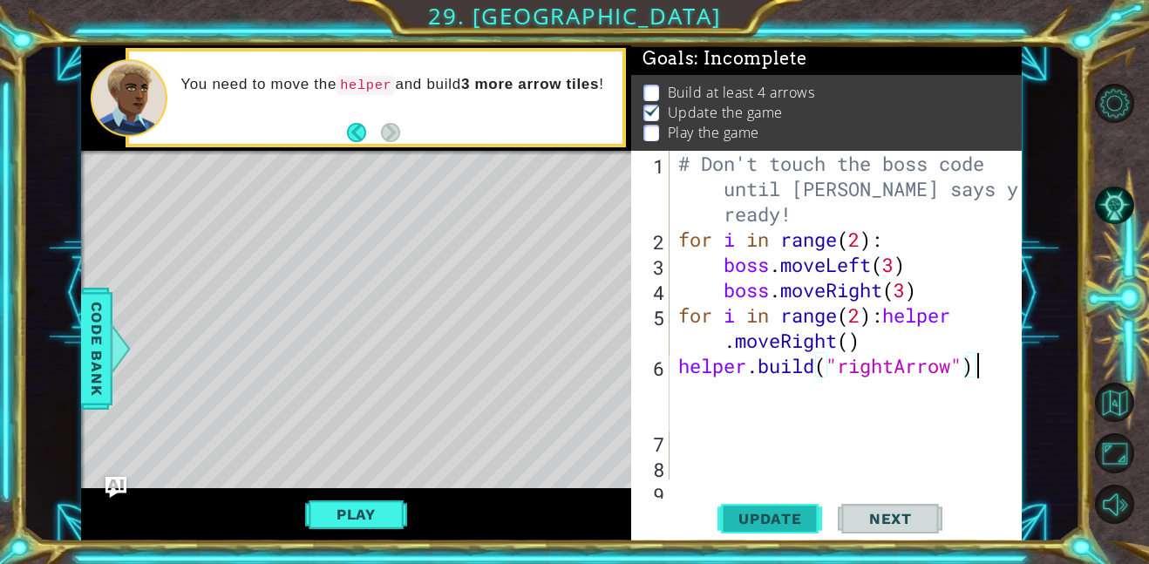
type textarea "helper.build("rightArrow")"
click at [799, 517] on span "Update" at bounding box center [770, 518] width 99 height 17
click at [344, 514] on button "Play" at bounding box center [356, 514] width 102 height 33
click at [806, 512] on span "Update" at bounding box center [770, 518] width 99 height 17
click at [711, 398] on div "# Don't touch the boss code until Vega says you're ready! for i in range ( 2 ) …" at bounding box center [851, 366] width 352 height 430
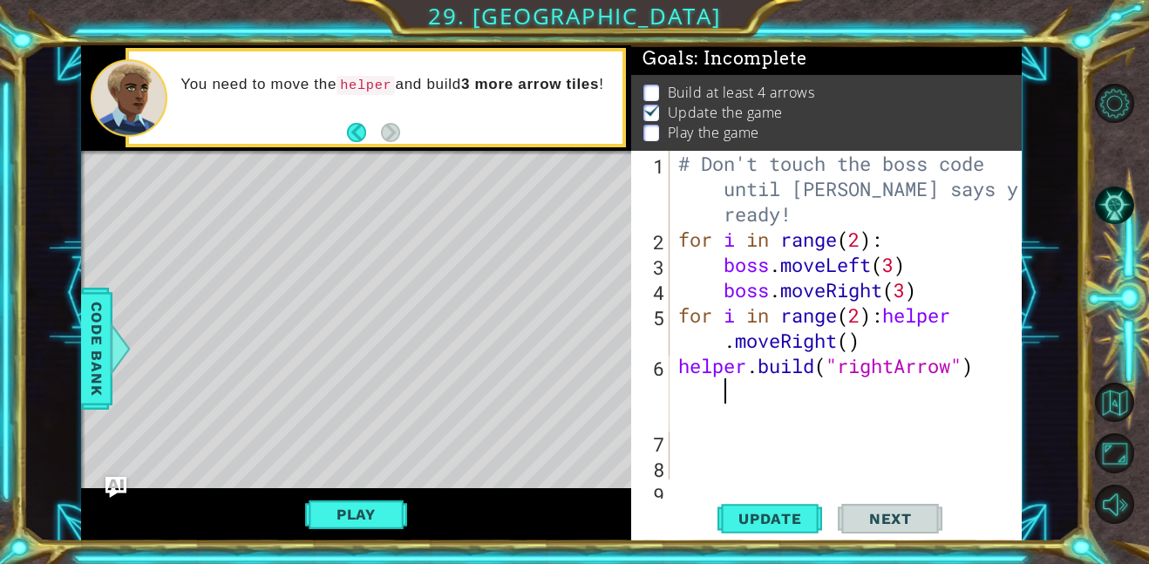
click at [745, 430] on div "# Don't touch the boss code until Vega says you're ready! for i in range ( 2 ) …" at bounding box center [851, 366] width 352 height 430
click at [698, 444] on div "# Don't touch the boss code until Vega says you're ready! for i in range ( 2 ) …" at bounding box center [851, 366] width 352 height 430
click at [681, 440] on div "# Don't touch the boss code until Vega says you're ready! for i in range ( 2 ) …" at bounding box center [851, 366] width 352 height 430
click at [673, 440] on div "1 2 3 4 5 6 7 8 9 # Don't touch the boss code until Vega says you're ready! for…" at bounding box center [824, 315] width 387 height 329
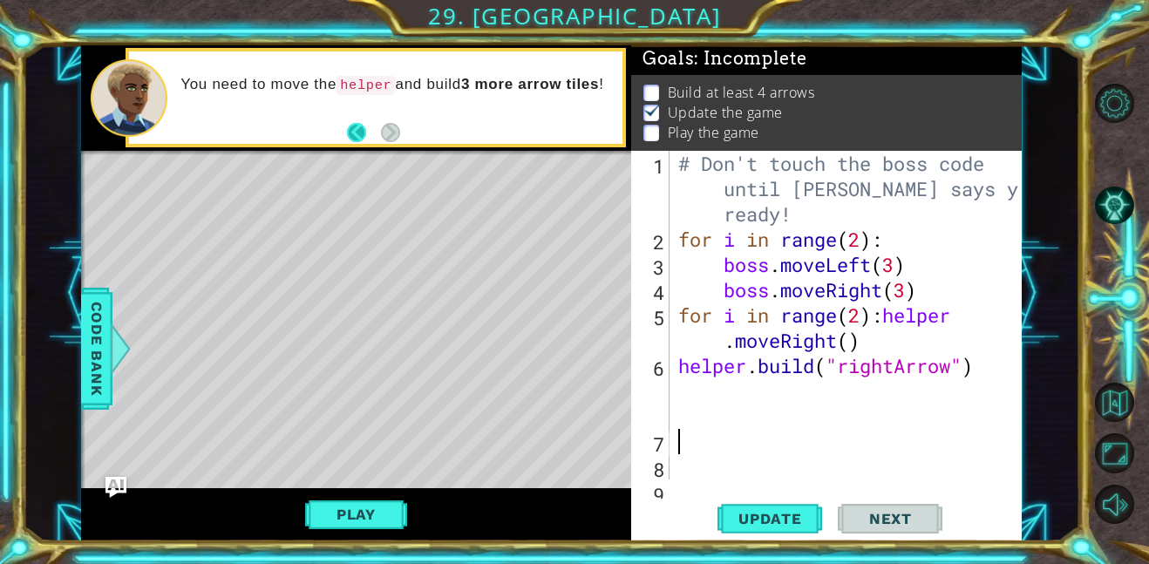
click at [360, 136] on button "Back" at bounding box center [364, 132] width 34 height 19
click at [360, 136] on div "You need to move the helper and build 3 more arrow tiles !" at bounding box center [356, 97] width 550 height 105
click at [363, 130] on button "Back" at bounding box center [364, 132] width 34 height 19
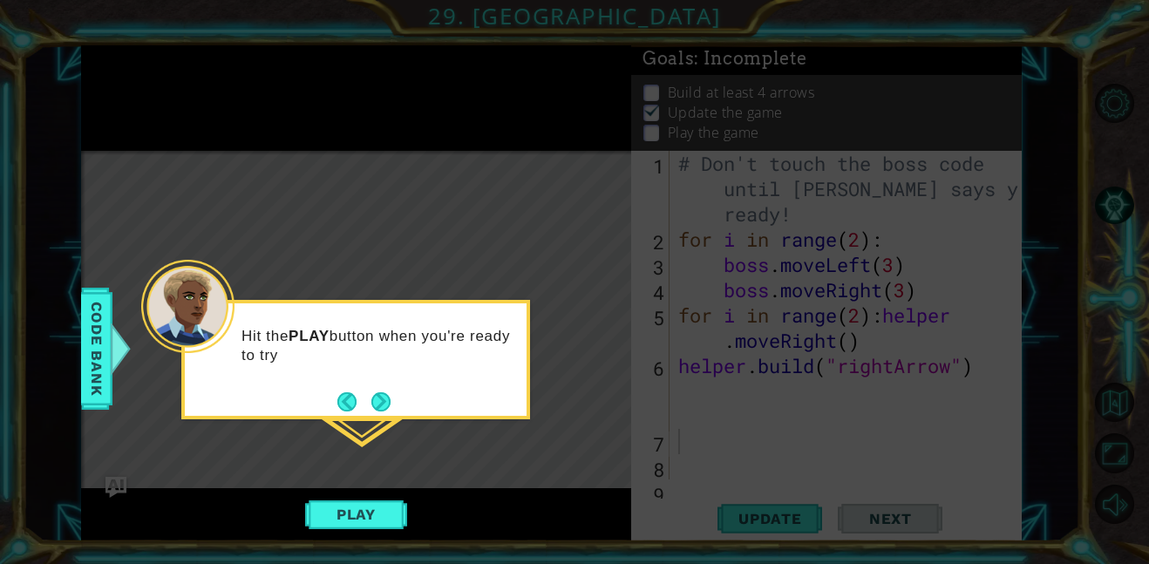
click at [135, 339] on icon at bounding box center [574, 282] width 1149 height 564
click at [98, 324] on span "Code Bank" at bounding box center [97, 349] width 28 height 106
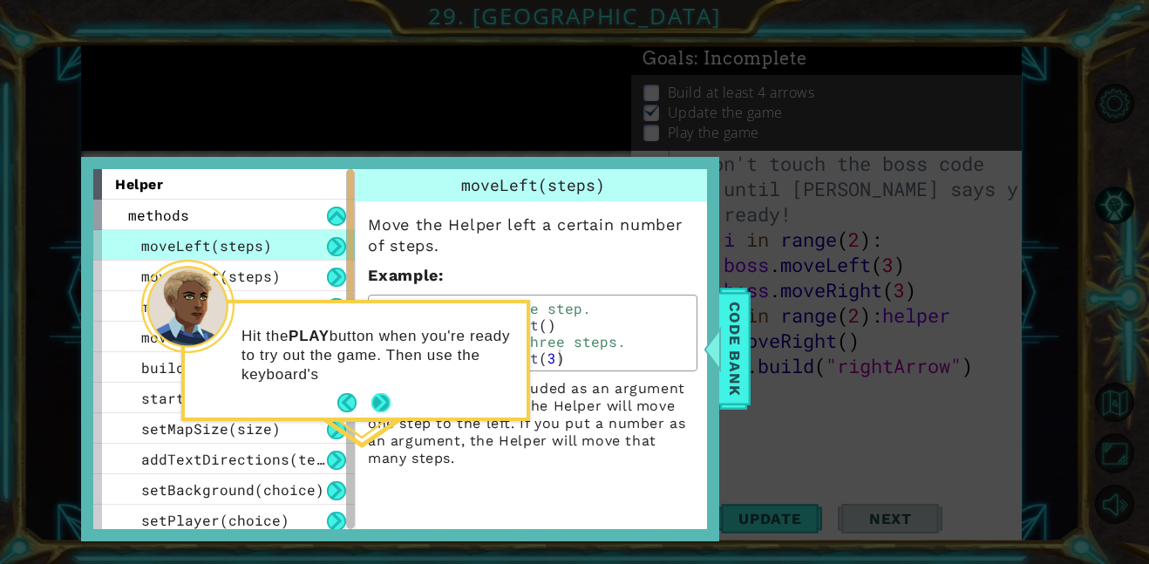
click at [387, 412] on button "Next" at bounding box center [380, 402] width 19 height 19
click at [386, 405] on p "If there is nothing included as an argument (in the parentheses), the Helper wi…" at bounding box center [533, 423] width 330 height 87
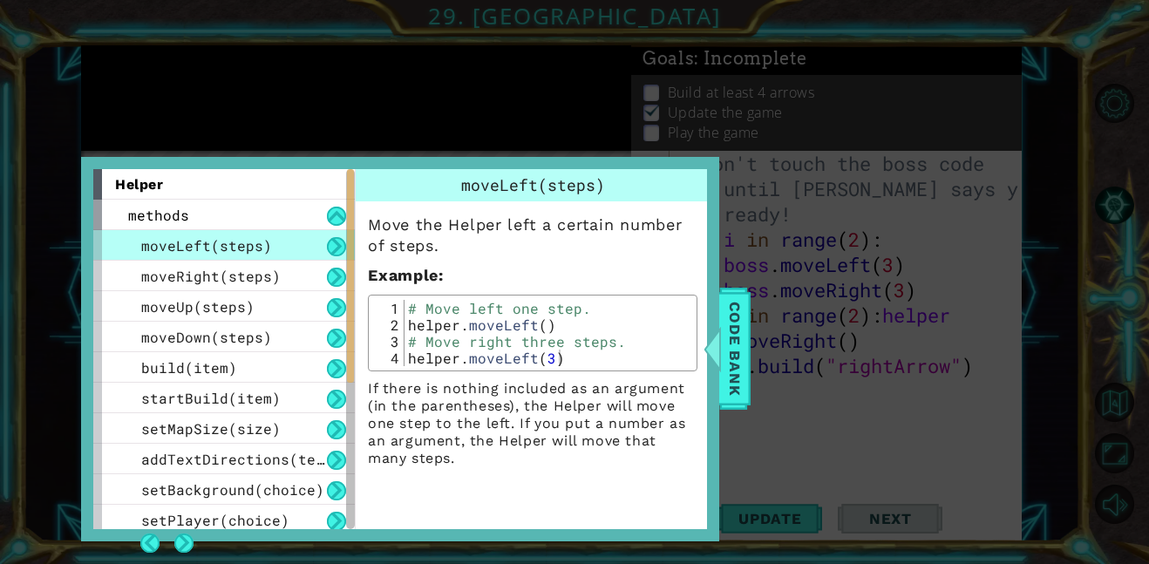
click at [386, 405] on p "If there is nothing included as an argument (in the parentheses), the Helper wi…" at bounding box center [533, 423] width 330 height 87
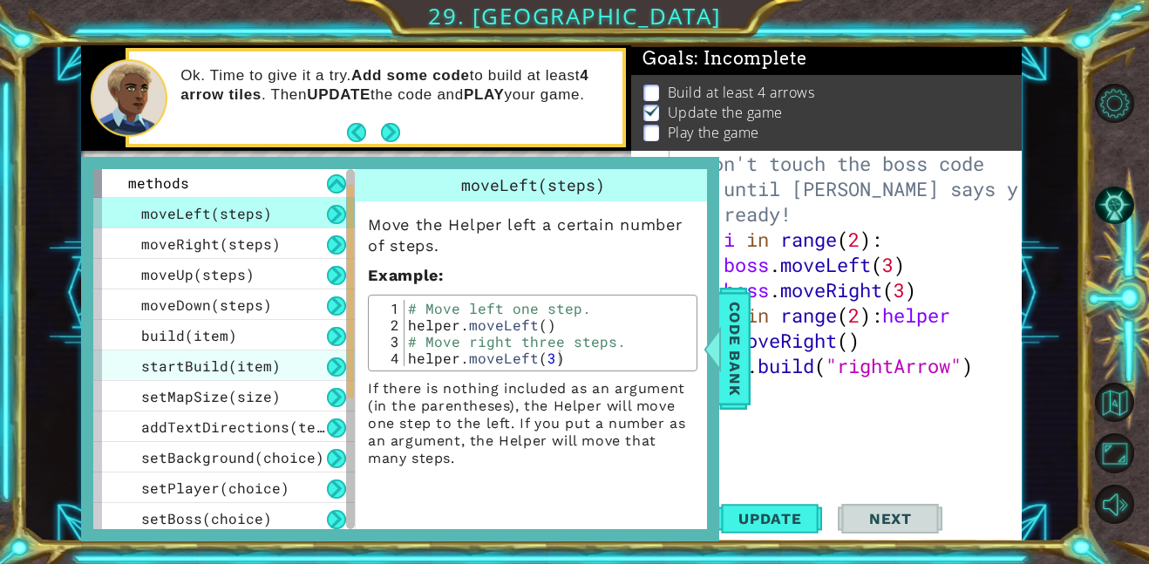
scroll to position [0, 0]
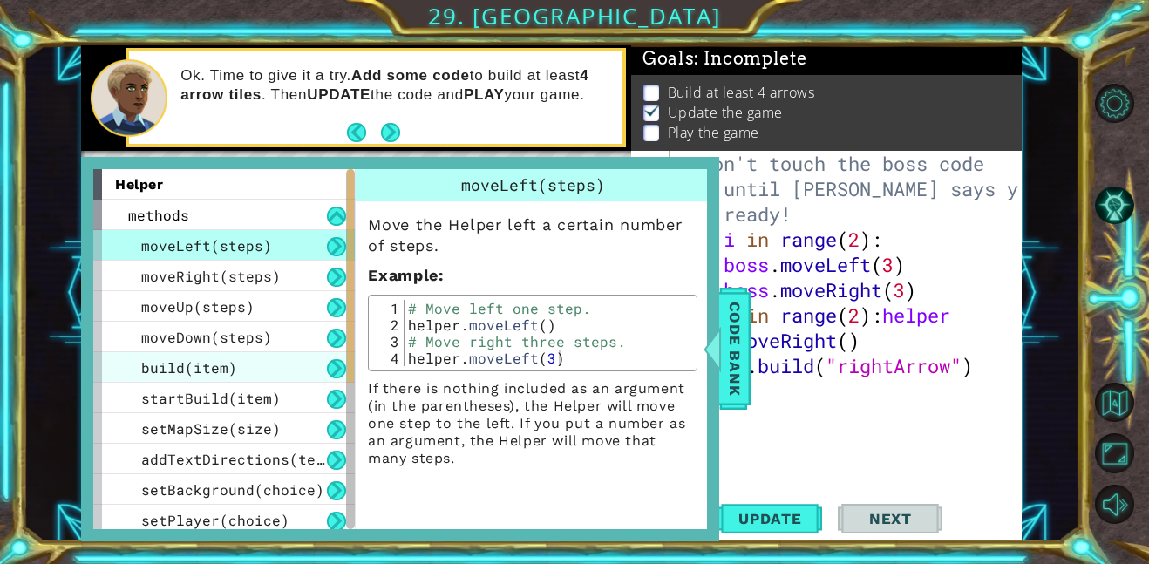
click at [269, 369] on div "build(item)" at bounding box center [224, 367] width 262 height 31
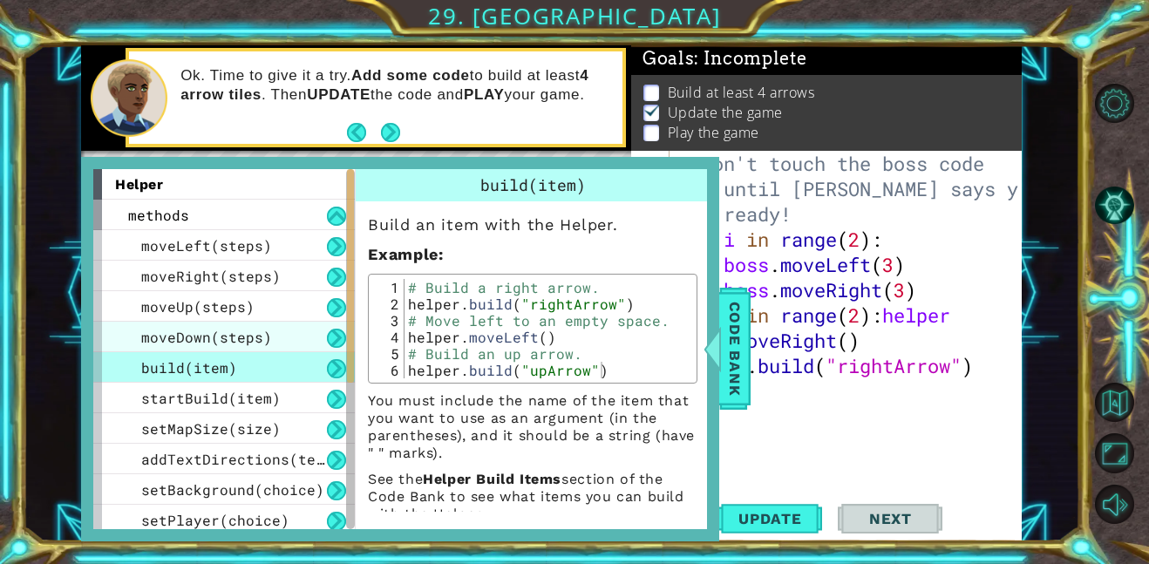
click at [255, 338] on span "moveDown(steps)" at bounding box center [206, 337] width 131 height 18
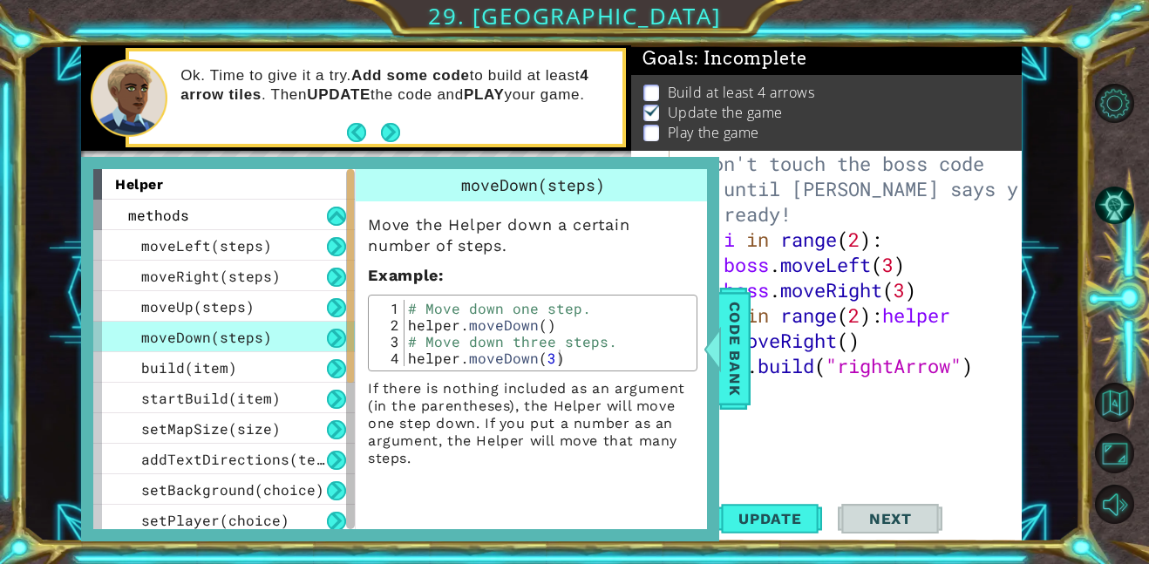
click at [252, 328] on span "moveDown(steps)" at bounding box center [206, 337] width 131 height 18
click at [249, 310] on span "moveUp(steps)" at bounding box center [197, 306] width 113 height 18
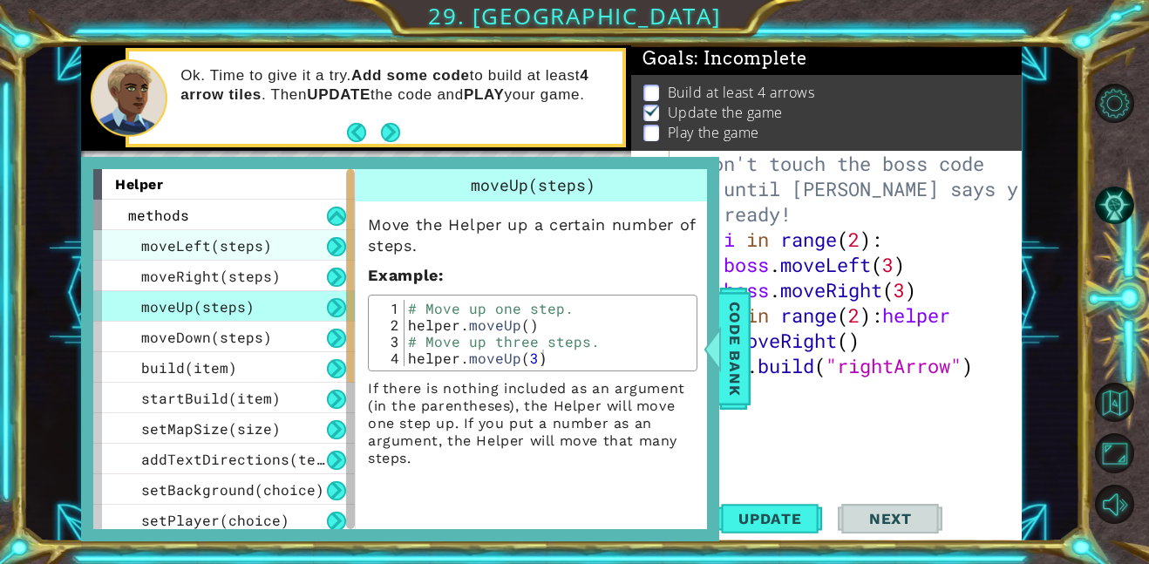
click at [236, 239] on span "moveLeft(steps)" at bounding box center [206, 245] width 131 height 18
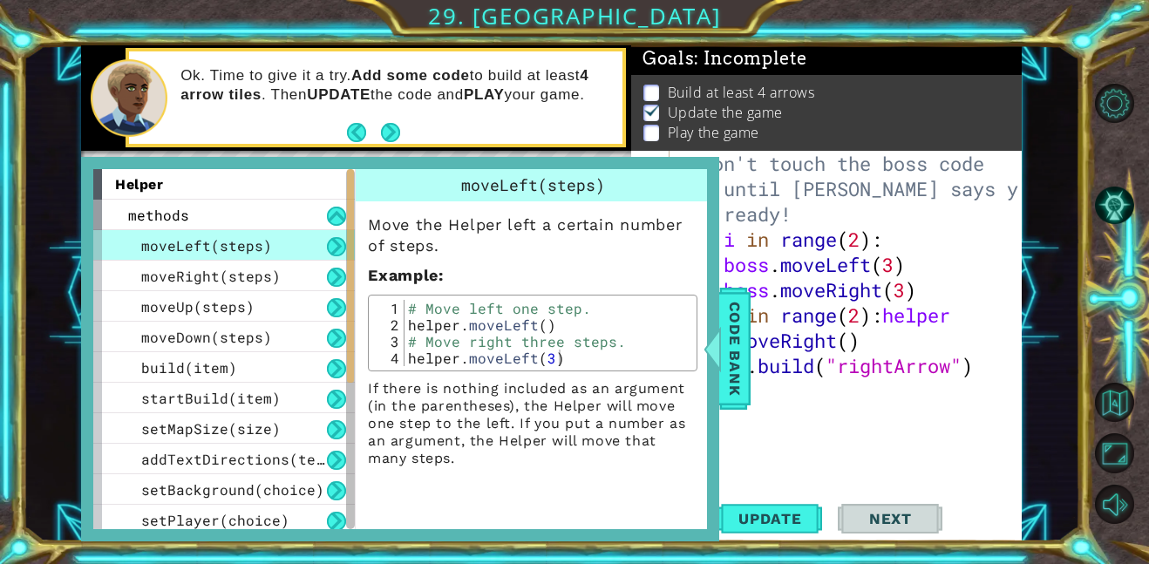
click at [237, 188] on div "helper" at bounding box center [224, 184] width 262 height 31
click at [238, 203] on div "methods" at bounding box center [224, 215] width 262 height 31
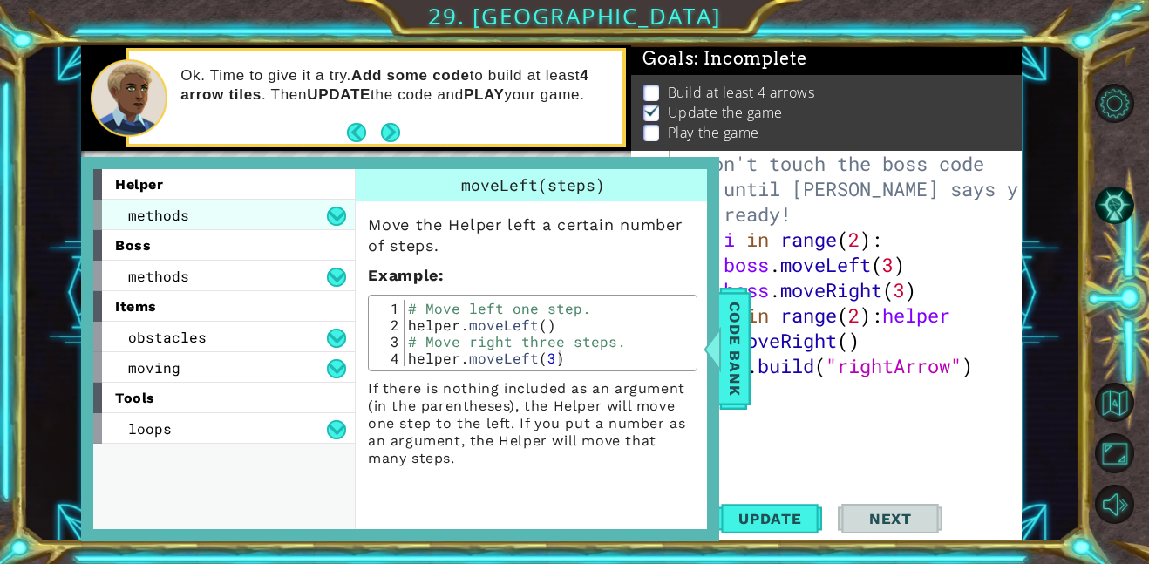
click at [242, 208] on div "methods" at bounding box center [224, 215] width 262 height 31
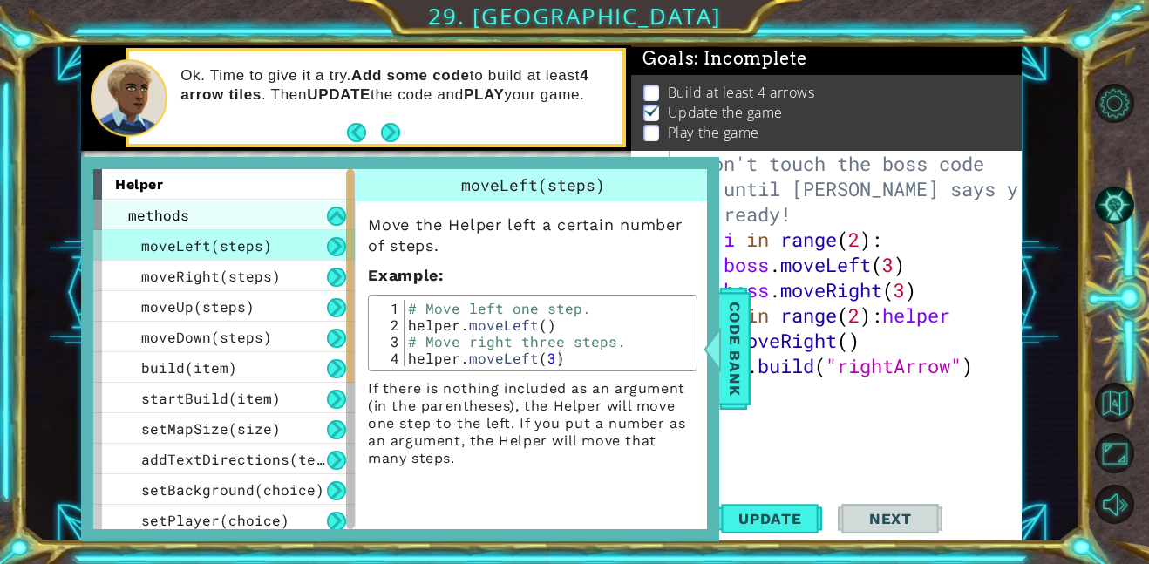
click at [242, 208] on div "methods" at bounding box center [224, 215] width 262 height 31
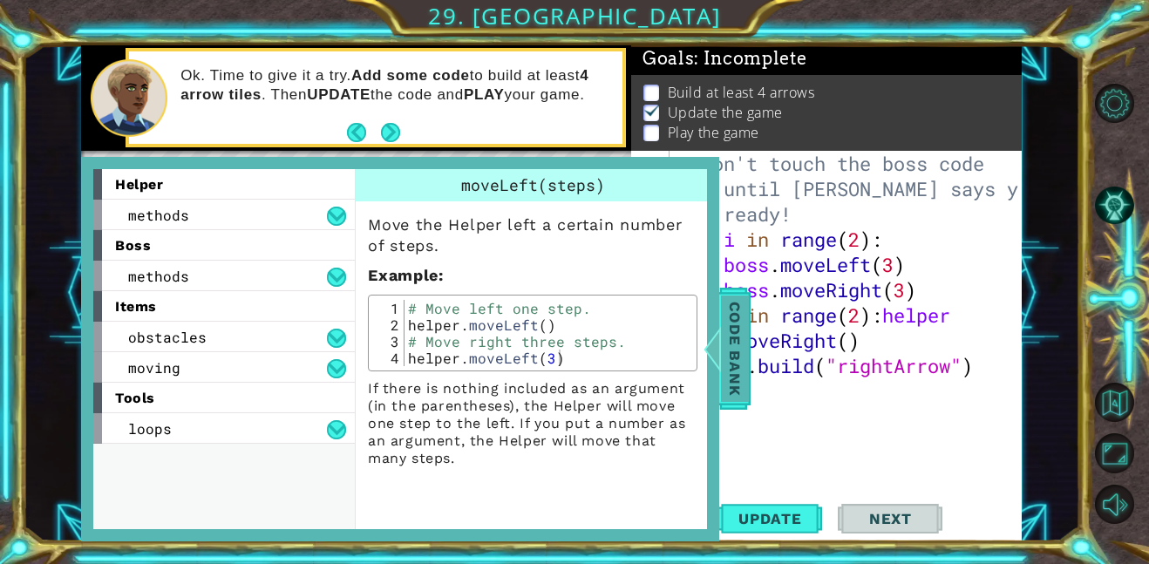
click at [739, 379] on span "Code Bank" at bounding box center [735, 349] width 28 height 106
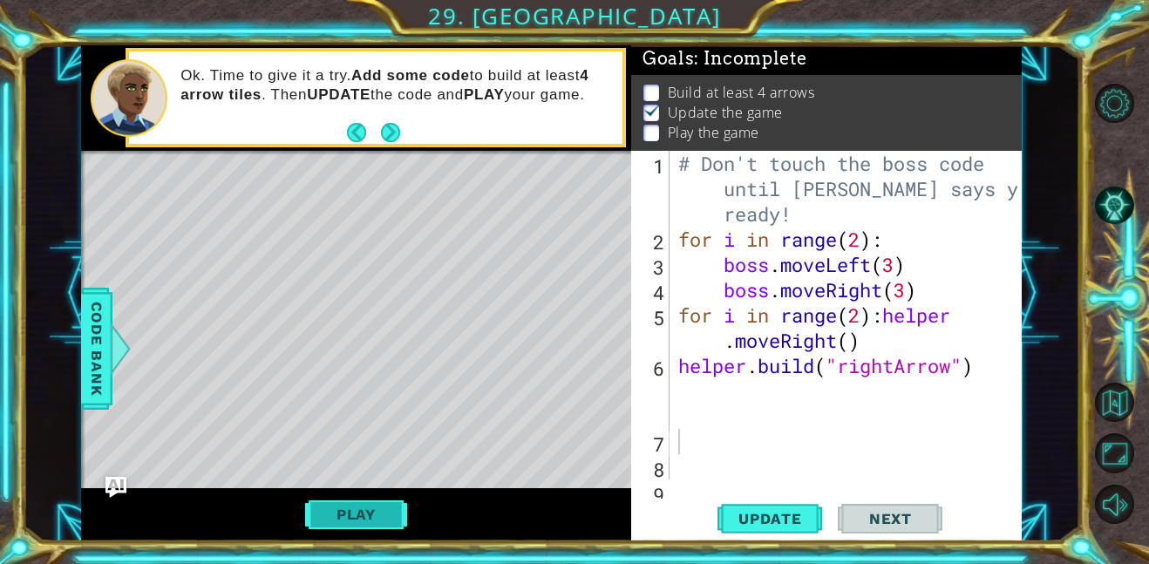
click at [402, 520] on button "Play" at bounding box center [356, 514] width 102 height 33
